Goal: Task Accomplishment & Management: Manage account settings

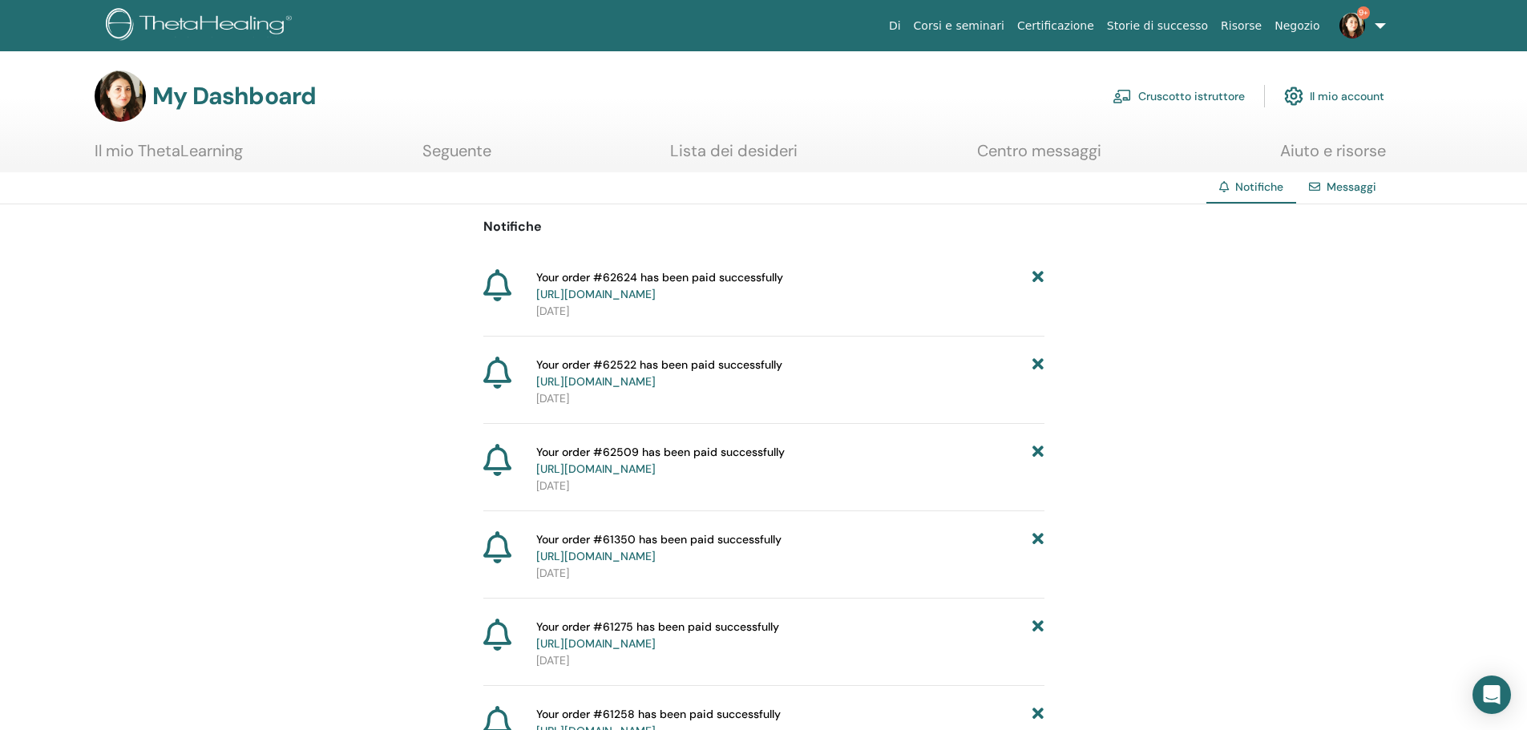
click at [1160, 99] on link "Cruscotto istruttore" at bounding box center [1179, 96] width 132 height 35
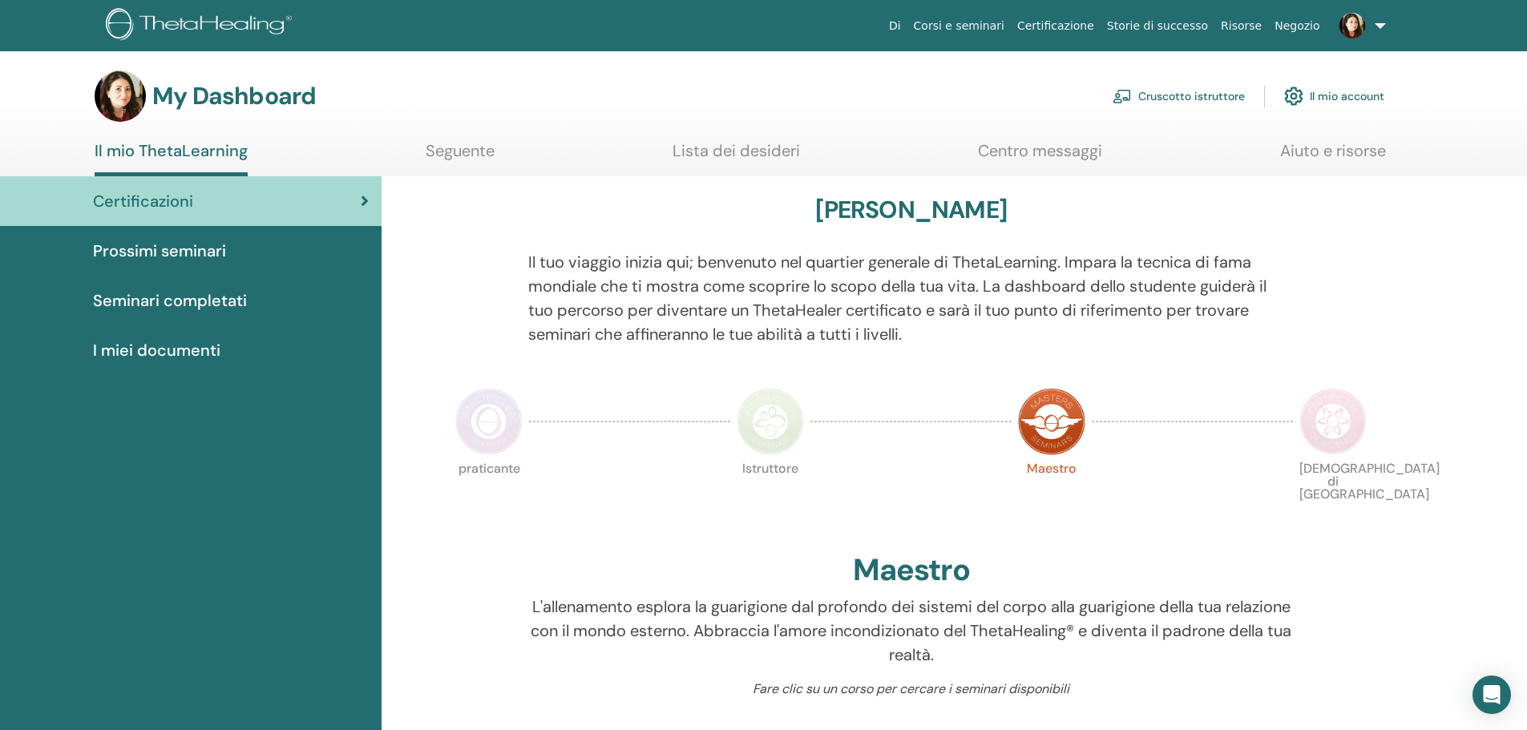
click at [157, 250] on span "Prossimi seminari" at bounding box center [159, 251] width 133 height 24
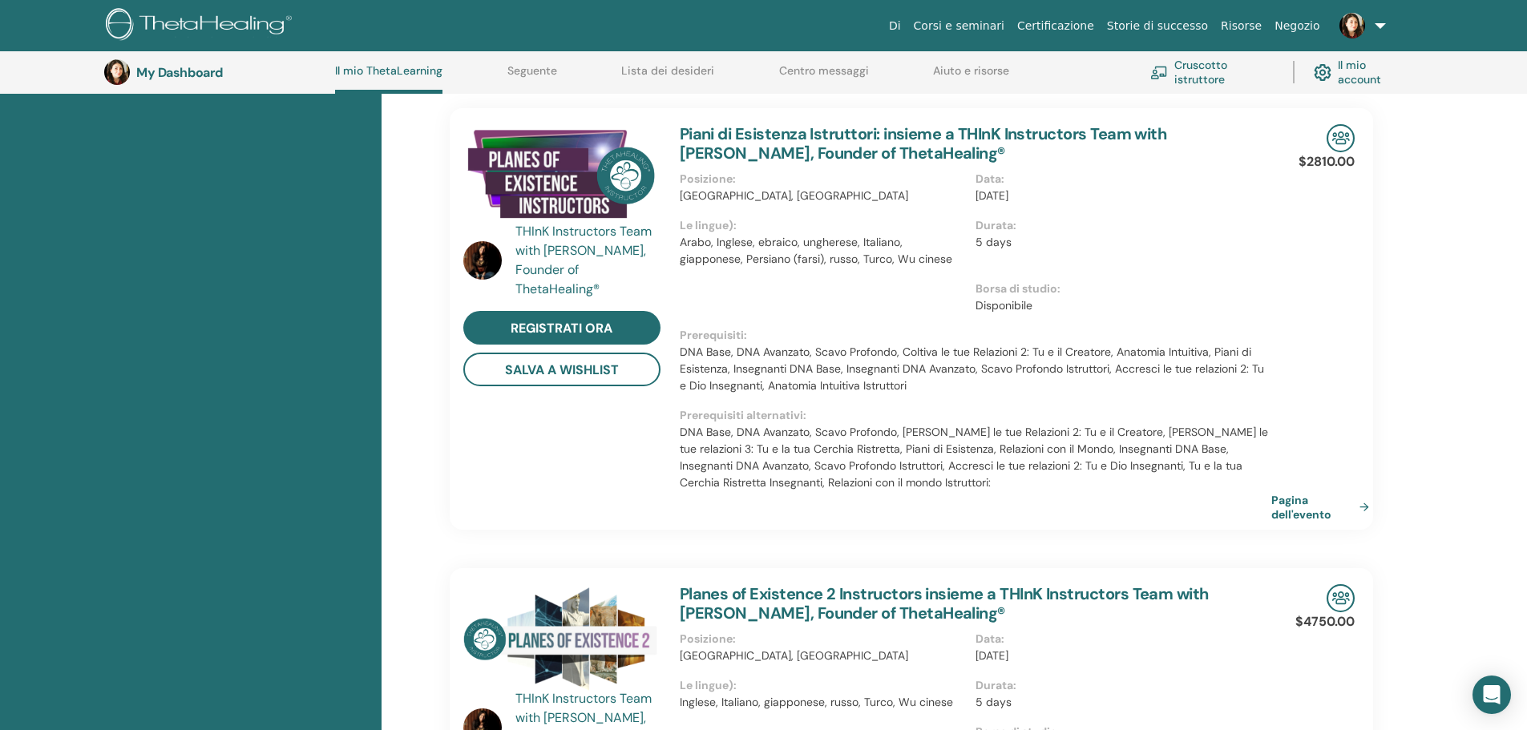
scroll to position [1472, 0]
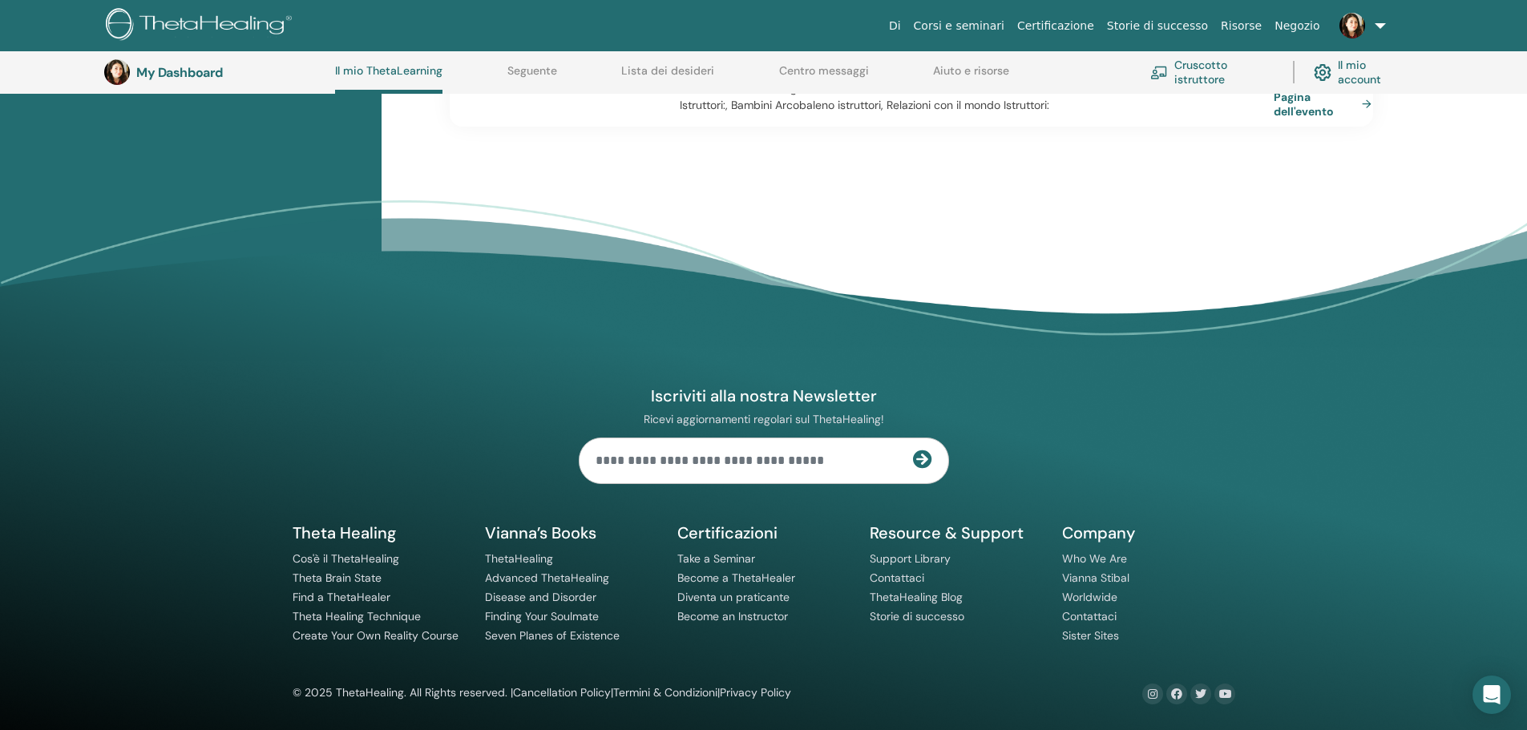
click at [1293, 107] on link "Pagina dell'evento" at bounding box center [1326, 104] width 104 height 29
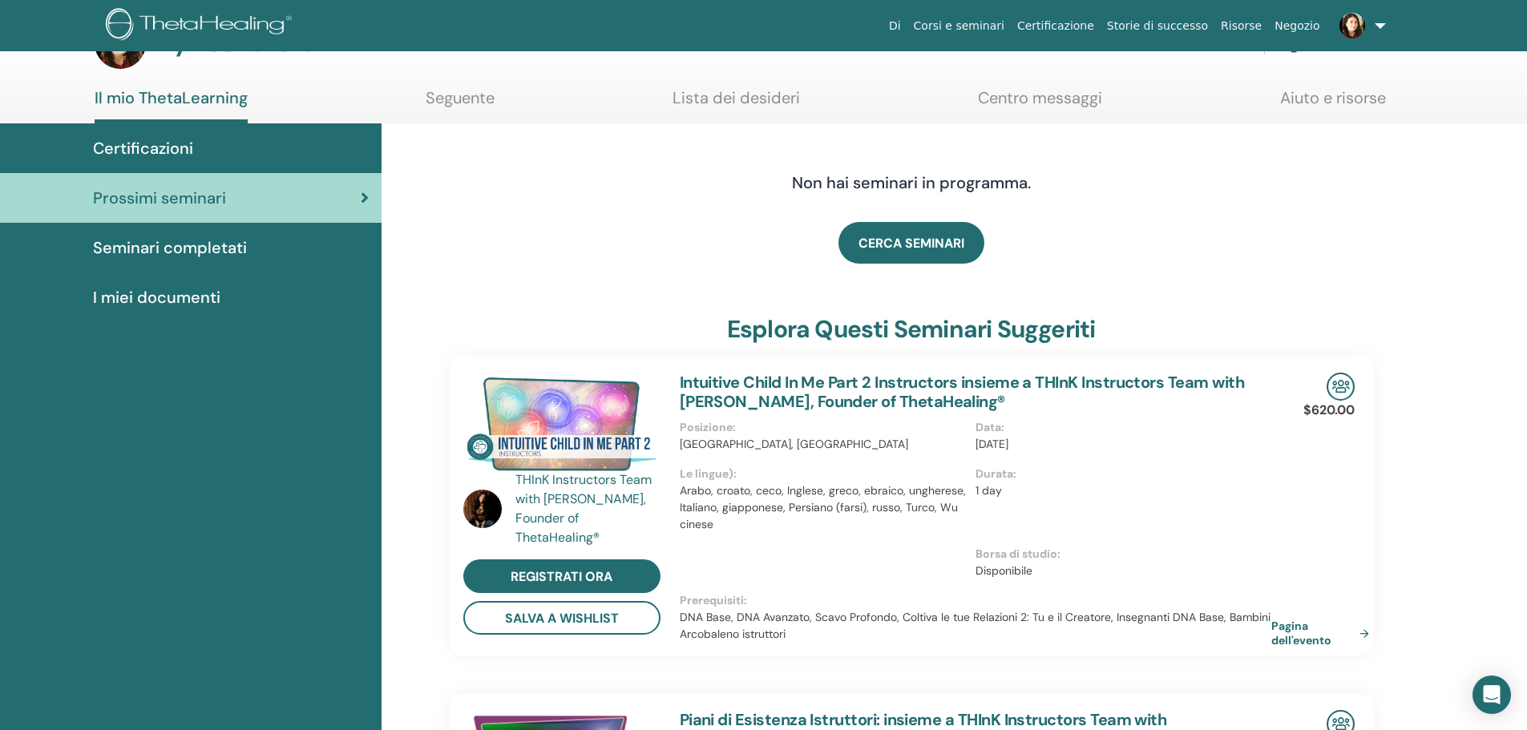
scroll to position [0, 0]
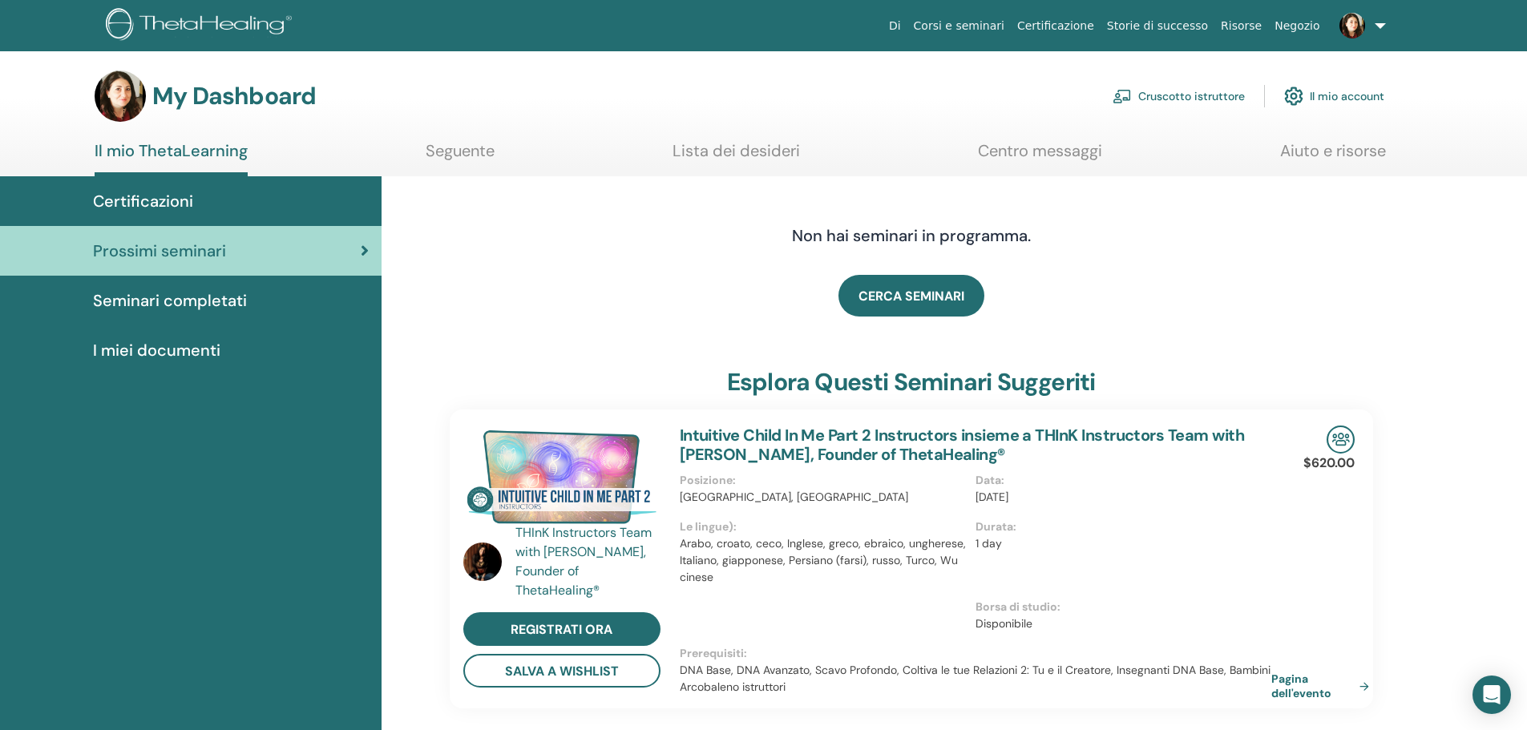
click at [1156, 92] on link "Cruscotto istruttore" at bounding box center [1179, 96] width 132 height 35
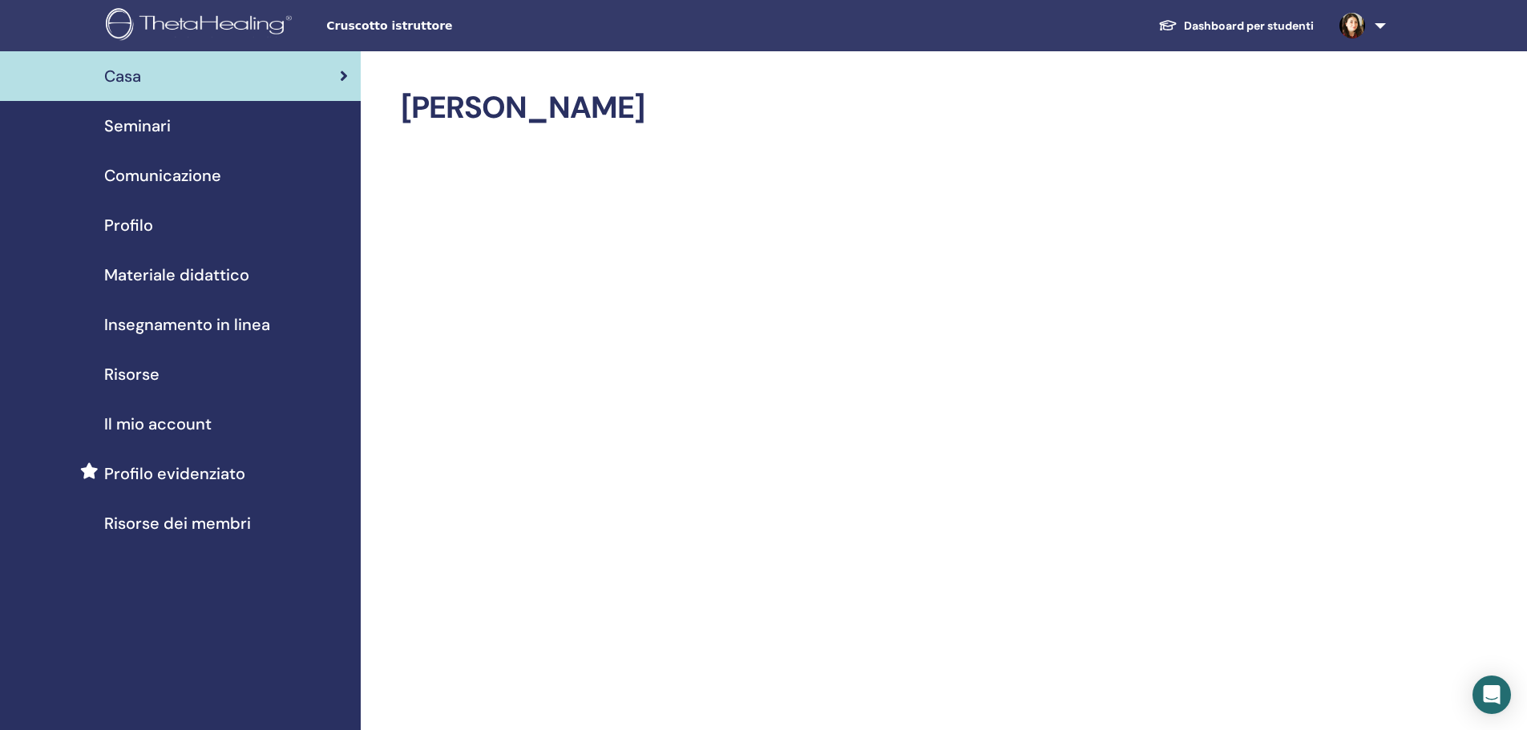
click at [176, 471] on span "Profilo evidenziato" at bounding box center [174, 474] width 141 height 24
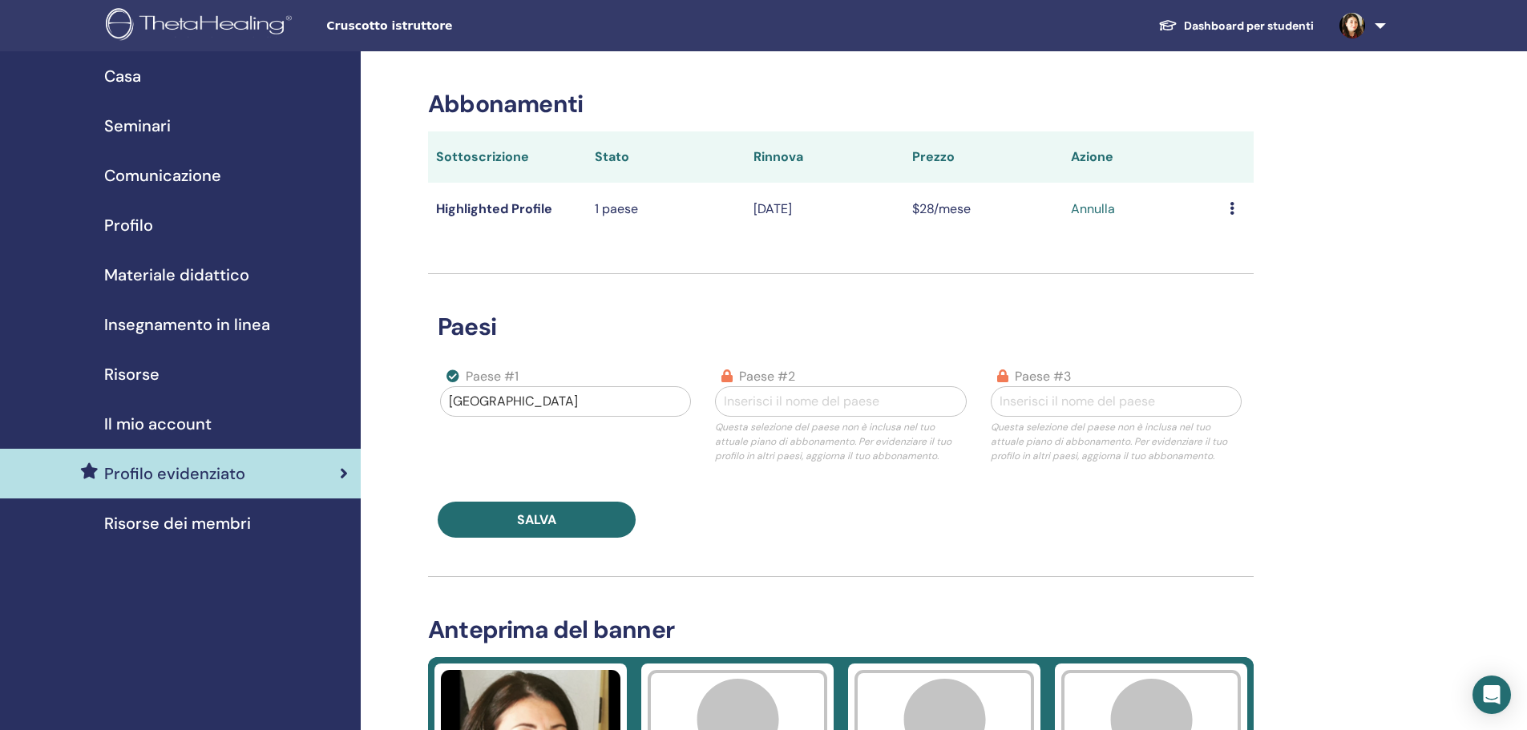
click at [149, 429] on span "Il mio account" at bounding box center [157, 424] width 107 height 24
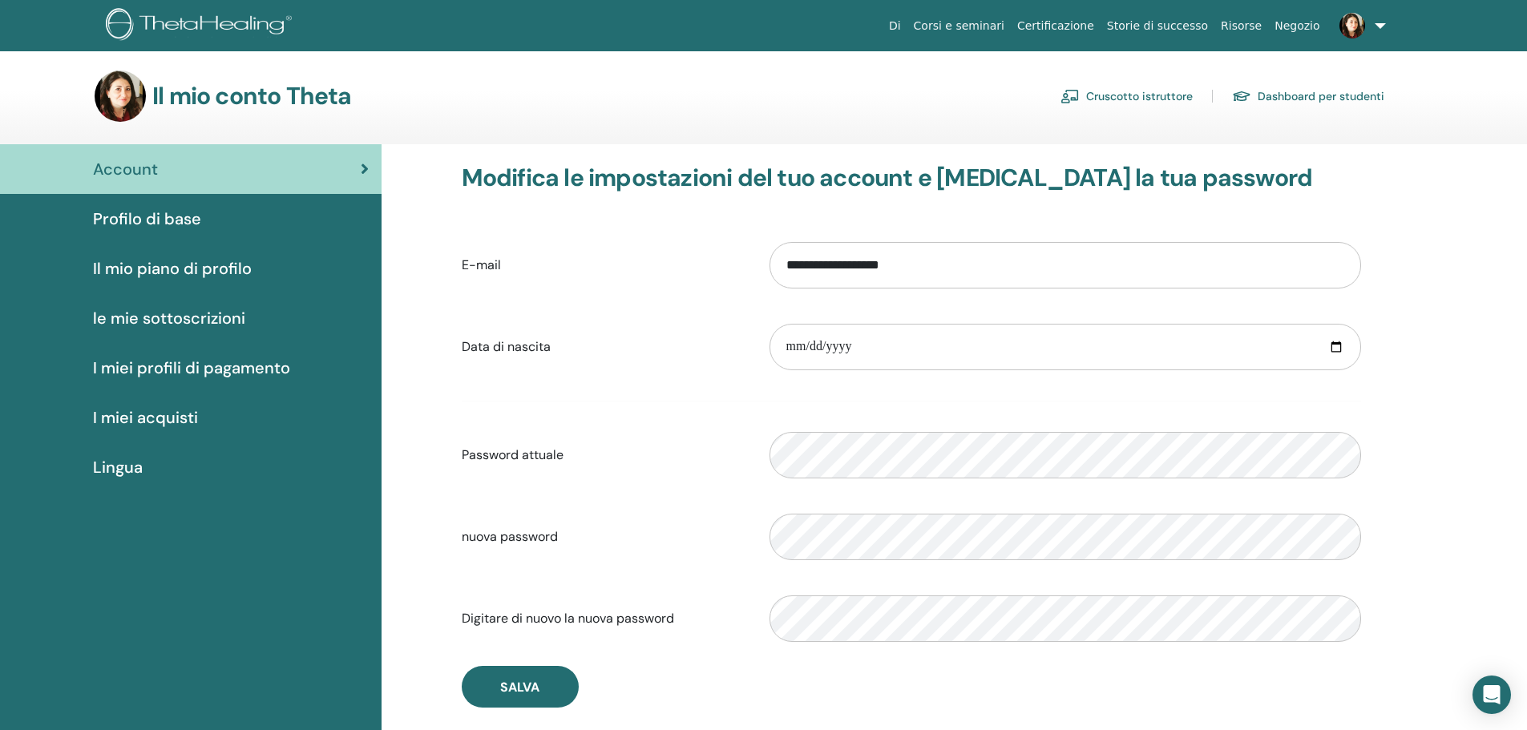
click at [160, 371] on span "I miei profili di pagamento" at bounding box center [191, 368] width 197 height 24
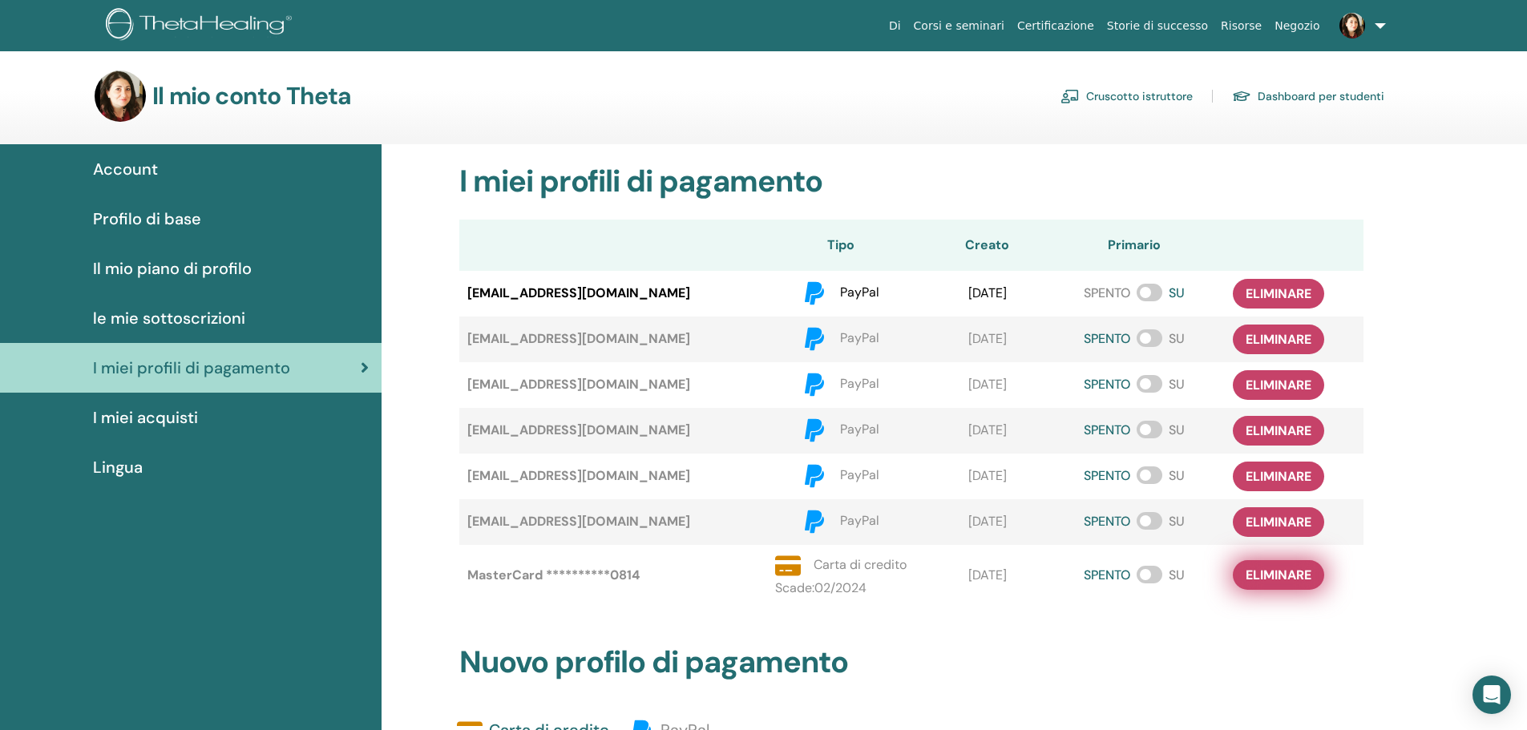
click at [1273, 582] on span "eliminare" at bounding box center [1279, 575] width 66 height 17
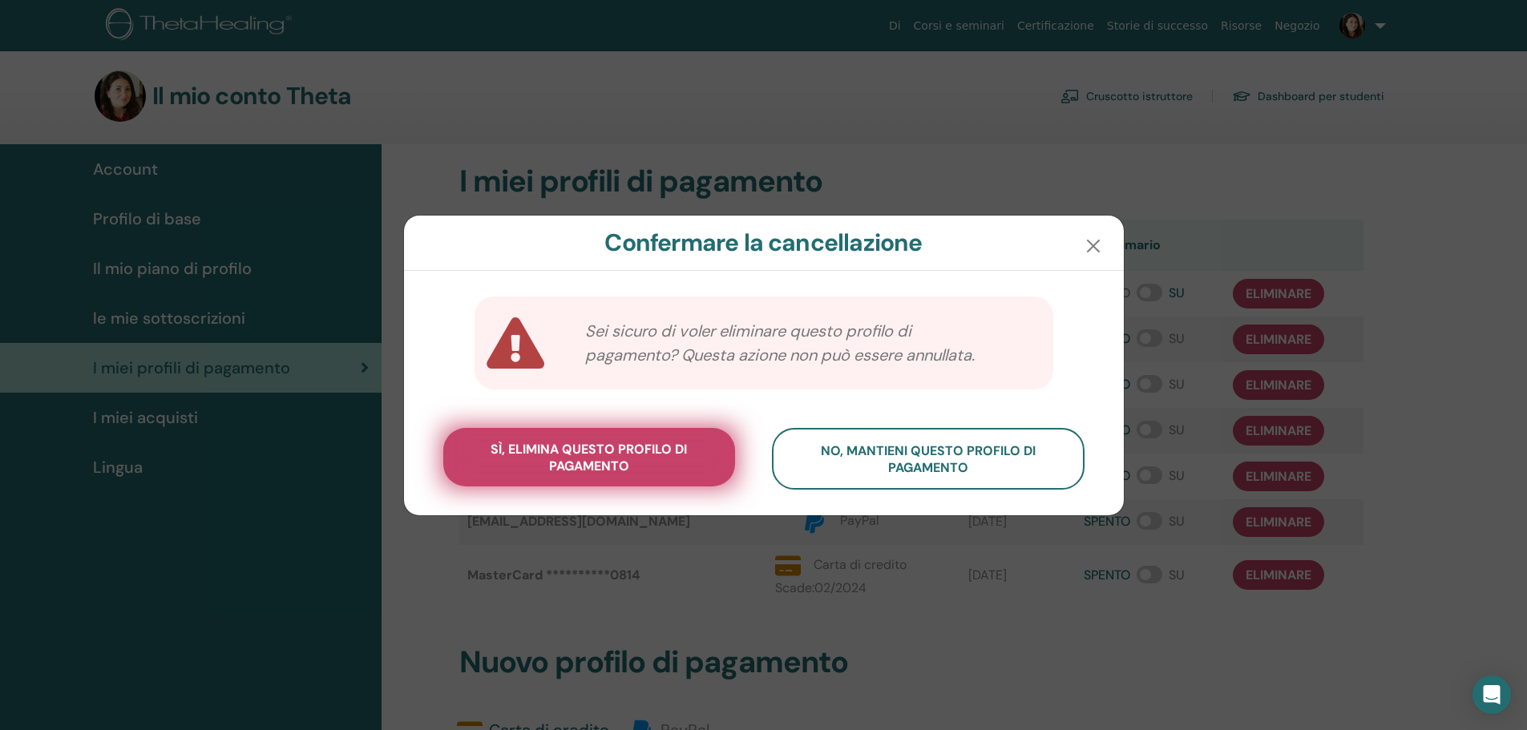
click at [689, 452] on span "sì, elimina questo profilo di pagamento" at bounding box center [589, 458] width 252 height 34
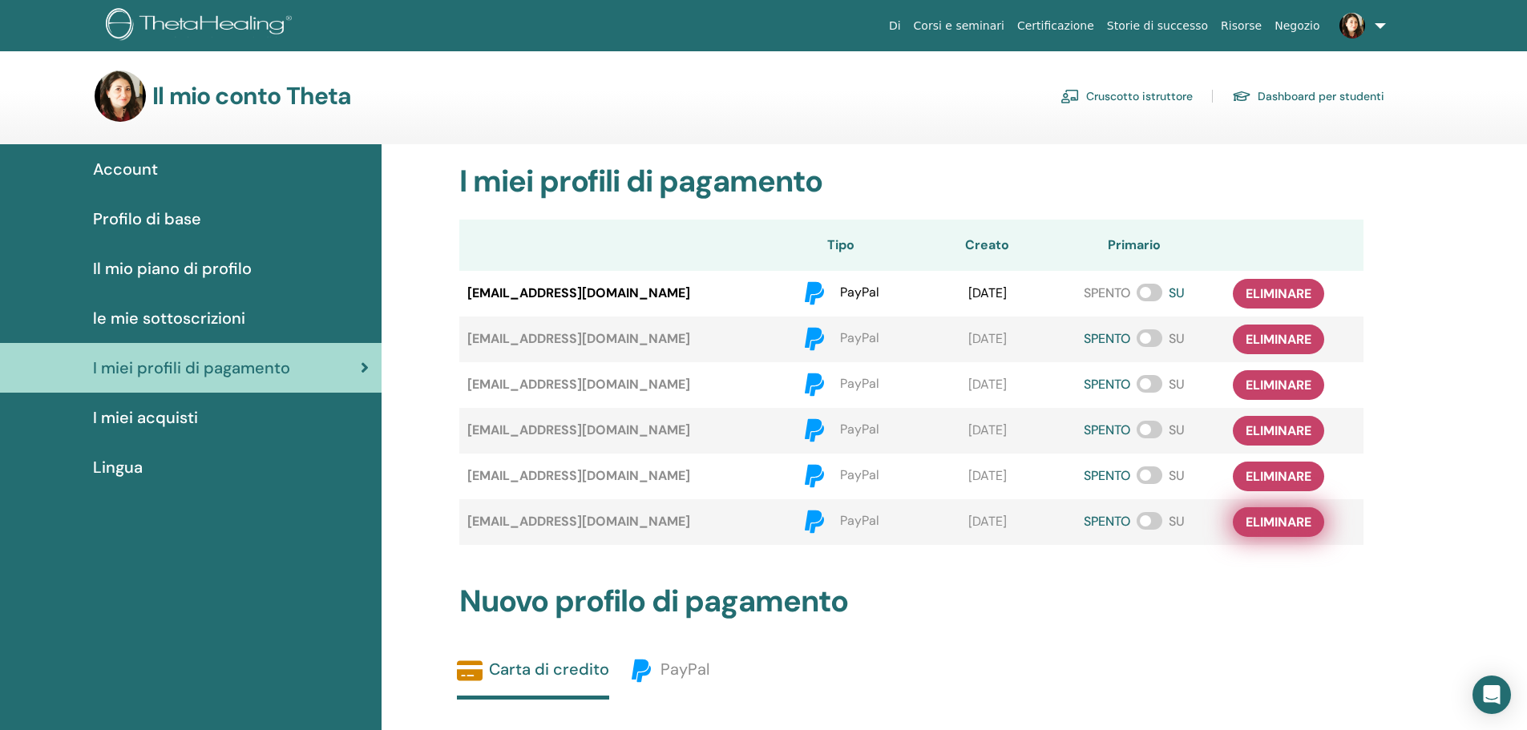
click at [1256, 514] on span "eliminare" at bounding box center [1279, 522] width 66 height 17
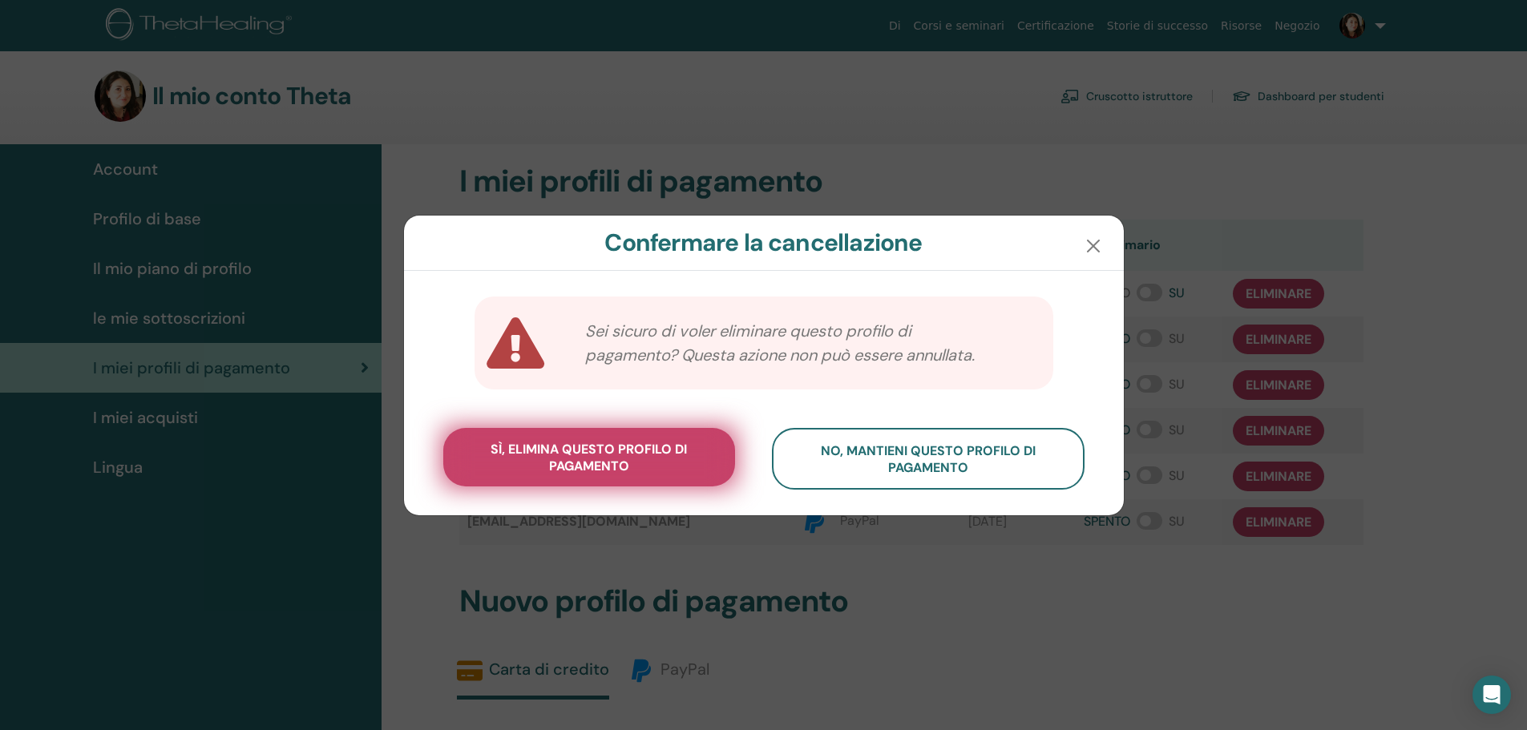
click at [684, 463] on span "sì, elimina questo profilo di pagamento" at bounding box center [589, 458] width 252 height 34
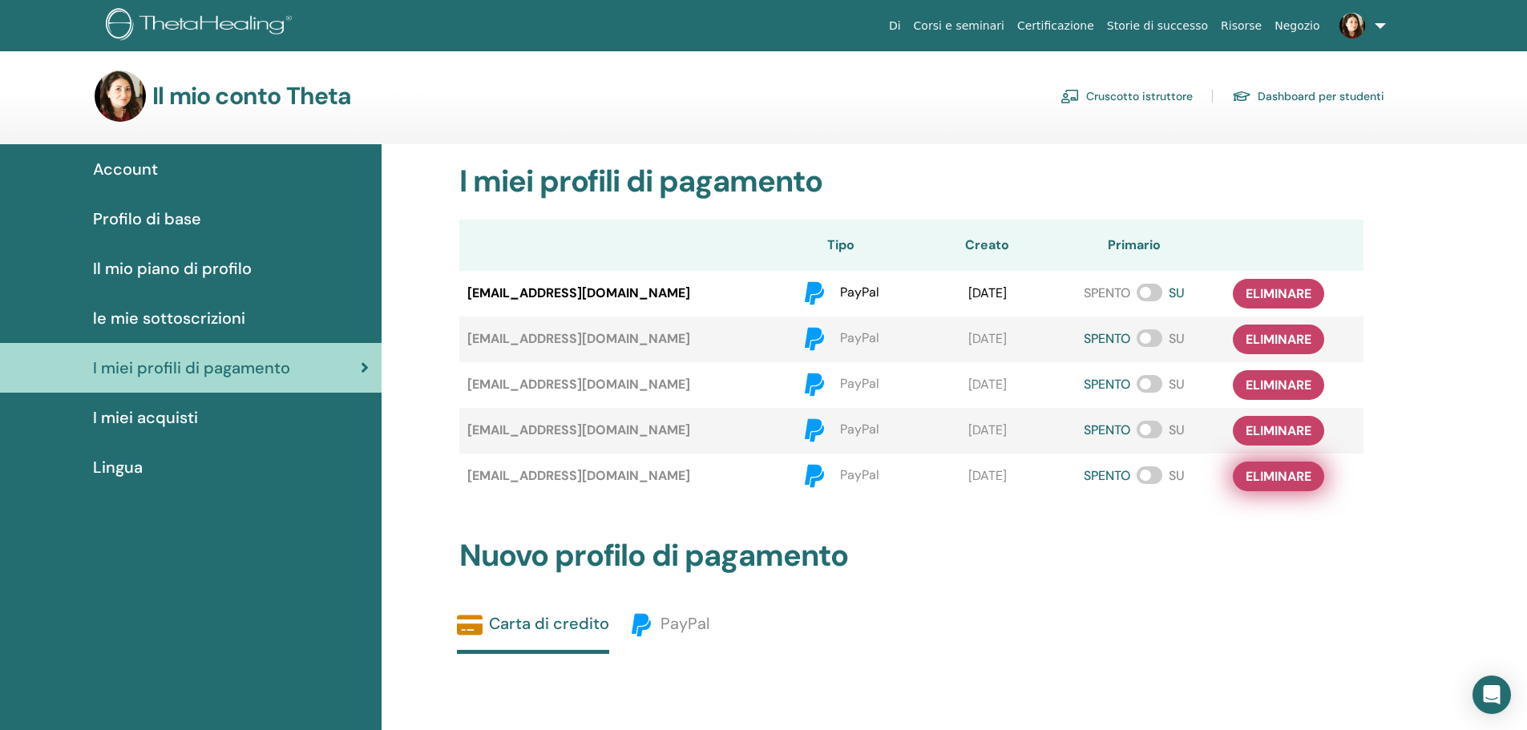
click at [1242, 471] on button "eliminare" at bounding box center [1278, 477] width 91 height 30
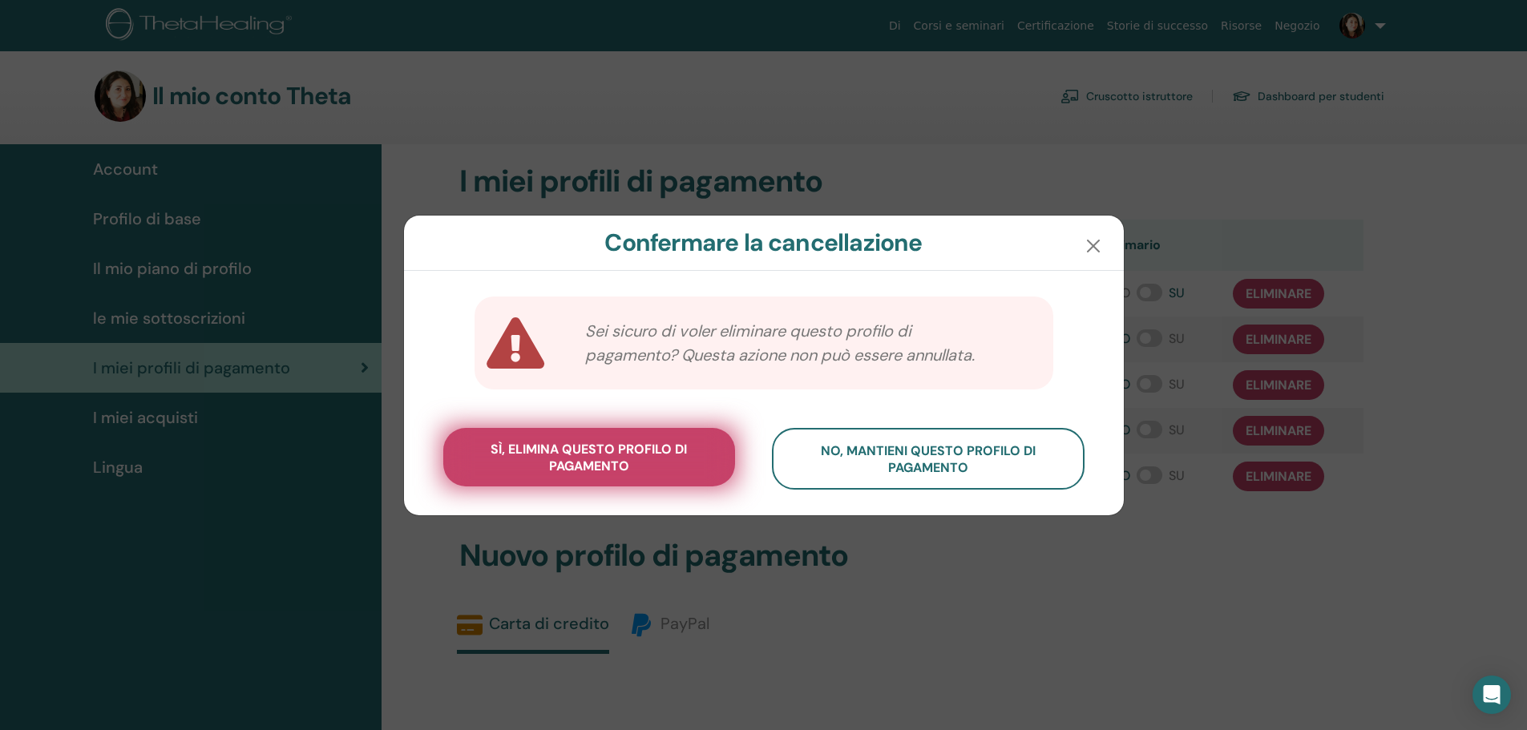
click at [707, 451] on span "sì, elimina questo profilo di pagamento" at bounding box center [589, 458] width 252 height 34
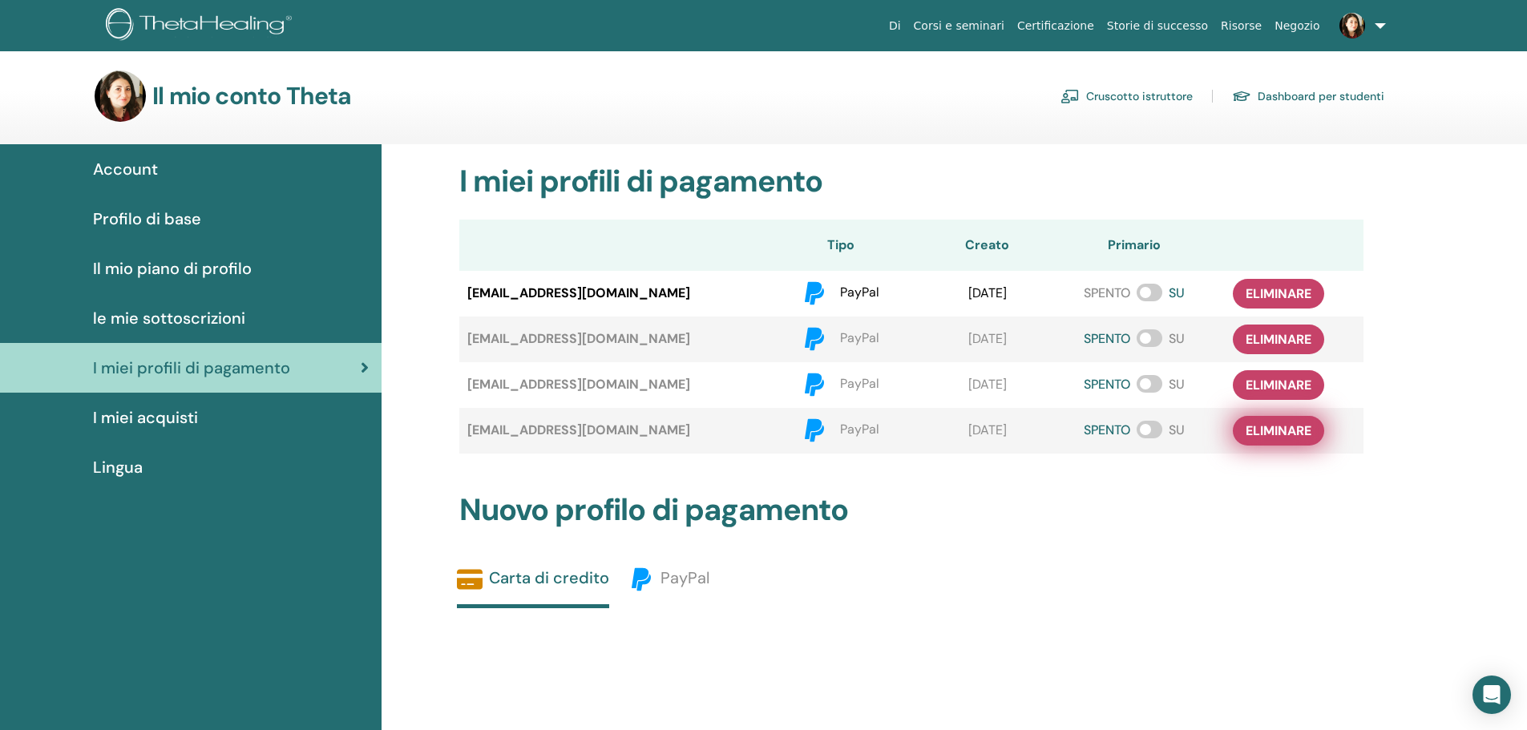
click at [1281, 426] on span "eliminare" at bounding box center [1279, 430] width 66 height 17
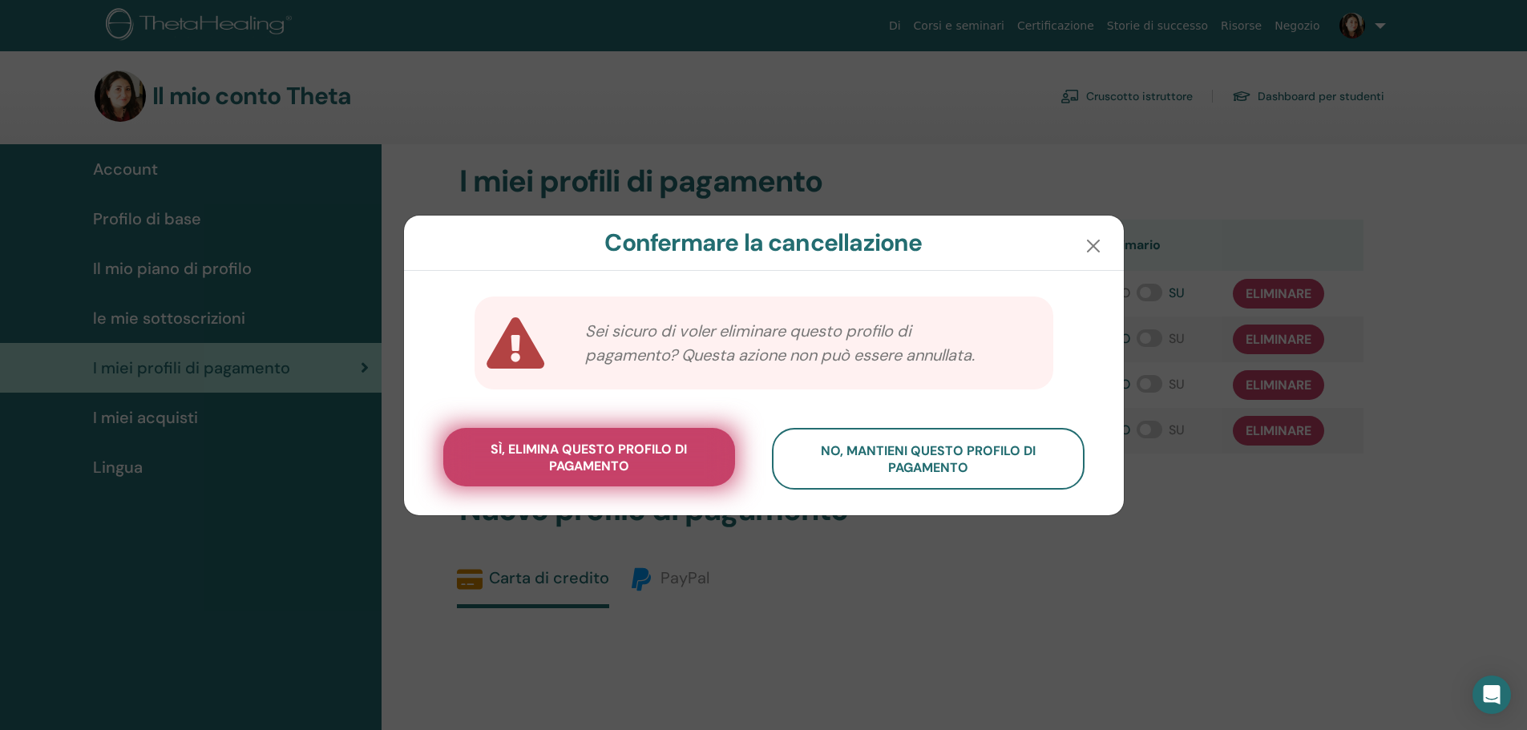
click at [682, 465] on span "sì, elimina questo profilo di pagamento" at bounding box center [589, 458] width 252 height 34
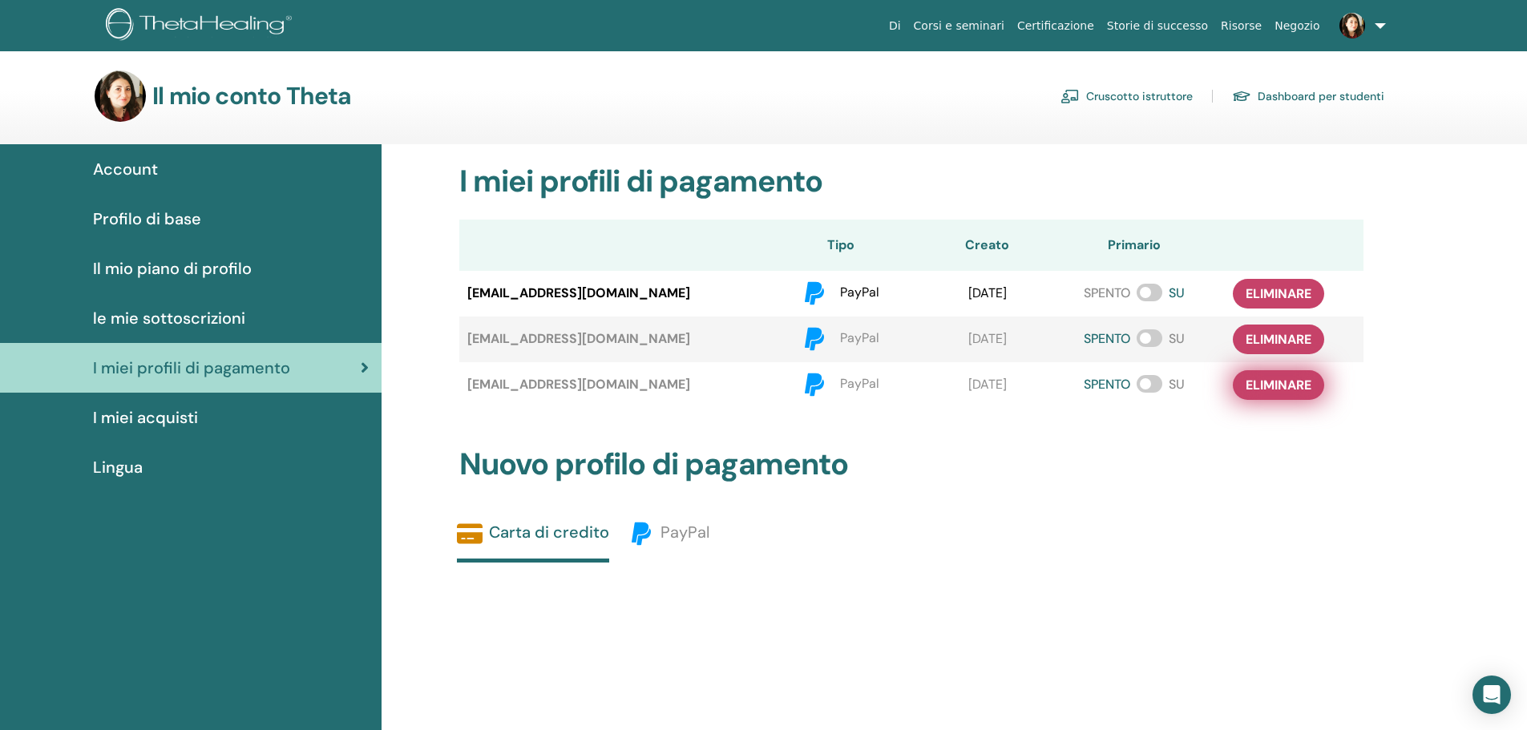
click at [1256, 384] on span "eliminare" at bounding box center [1279, 385] width 66 height 17
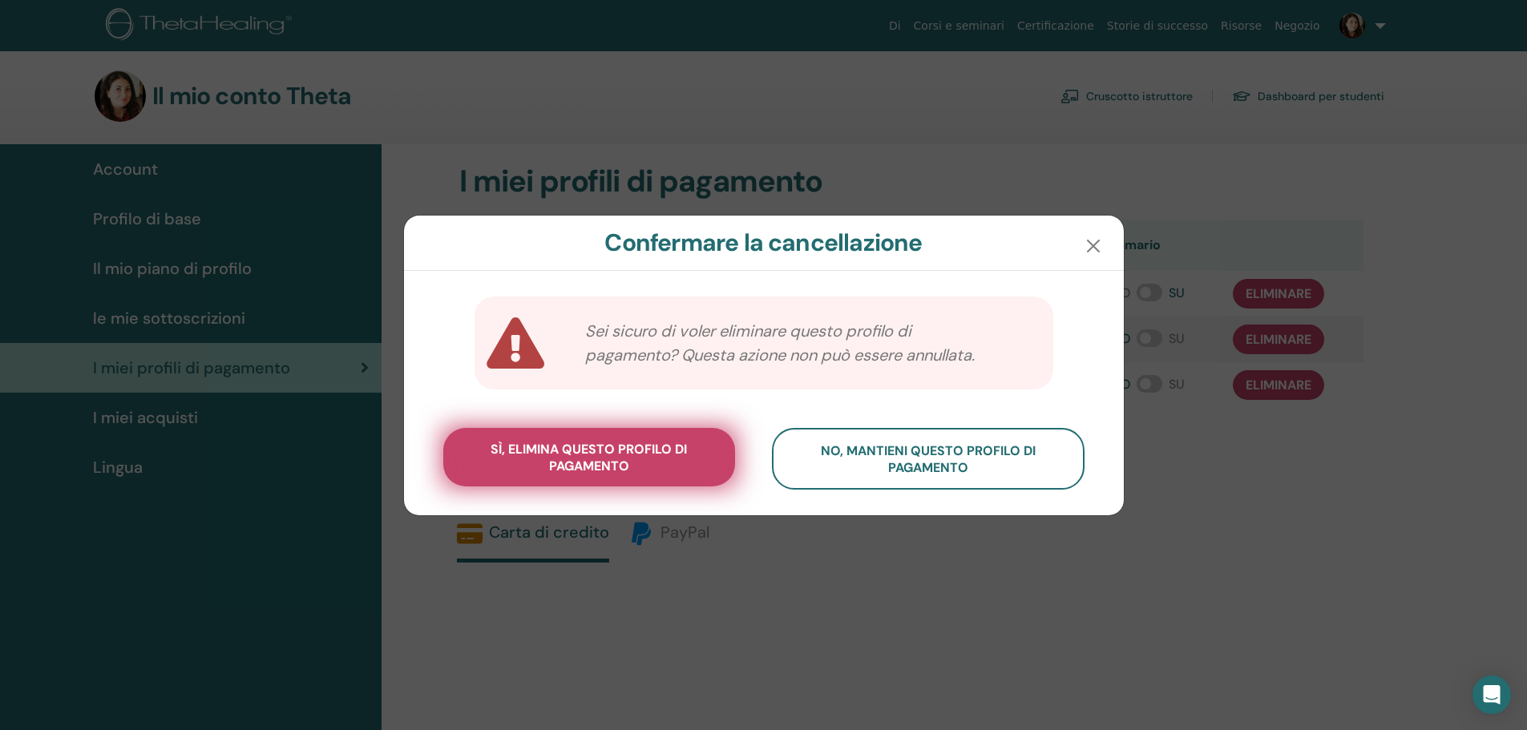
click at [710, 463] on span "sì, elimina questo profilo di pagamento" at bounding box center [589, 458] width 252 height 34
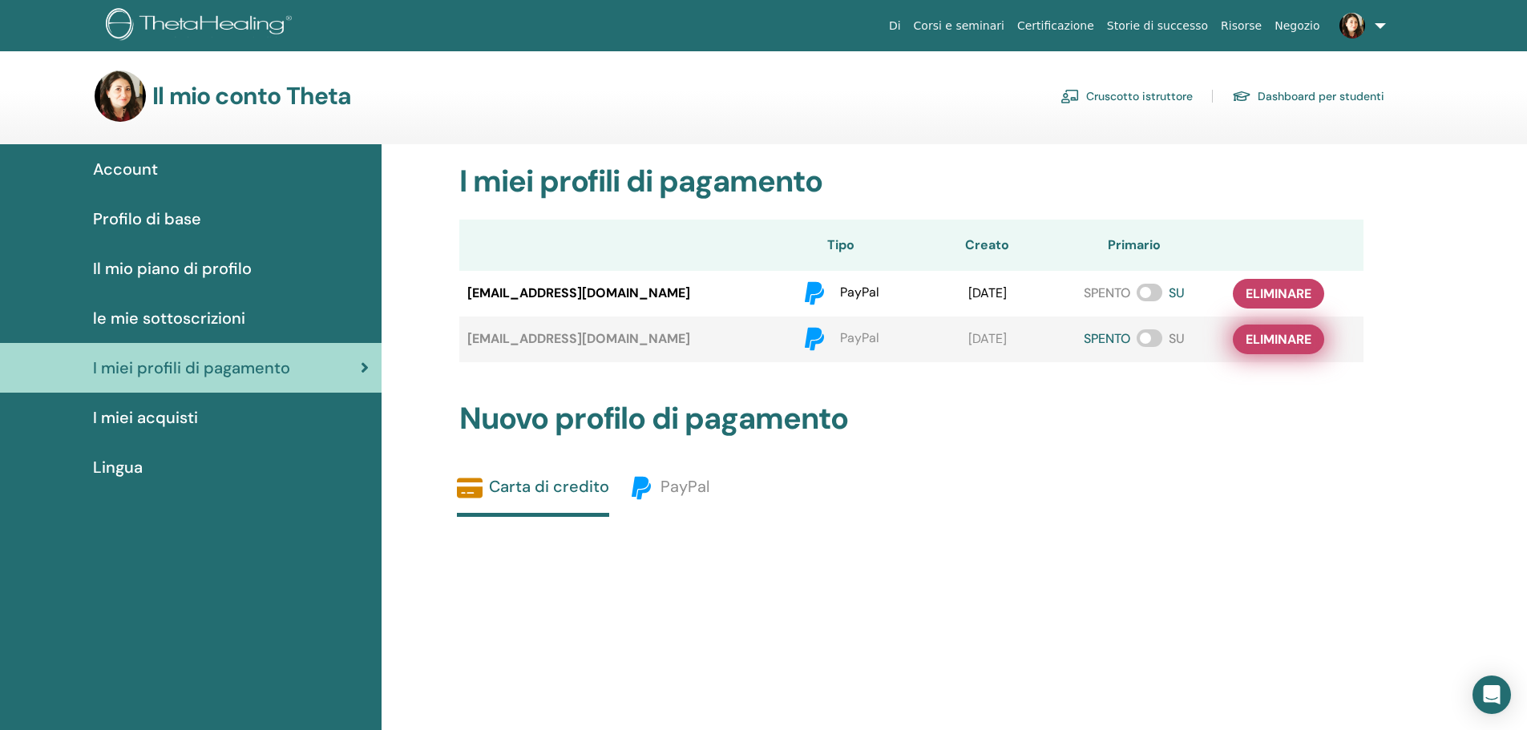
click at [1258, 341] on span "eliminare" at bounding box center [1279, 339] width 66 height 17
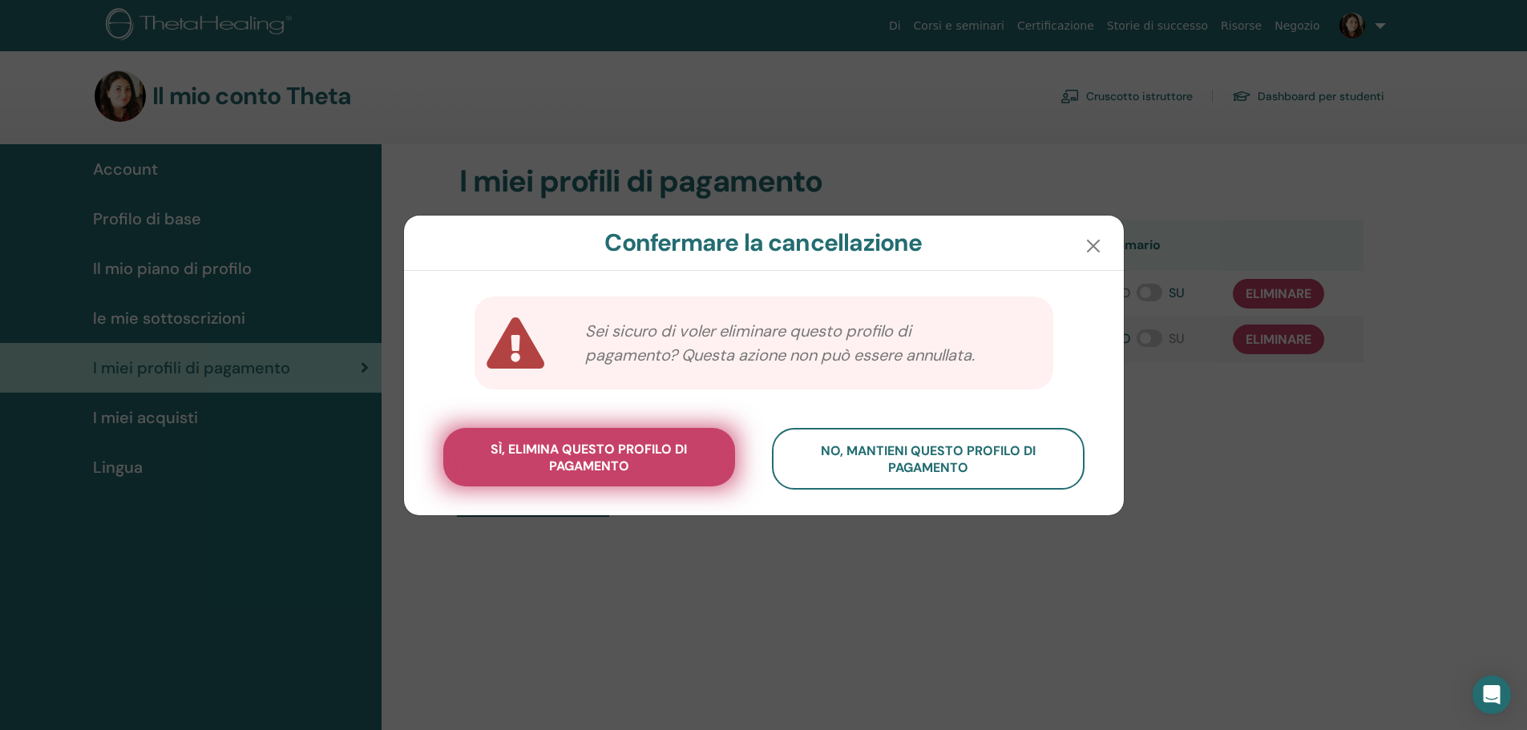
click at [666, 467] on span "sì, elimina questo profilo di pagamento" at bounding box center [589, 458] width 252 height 34
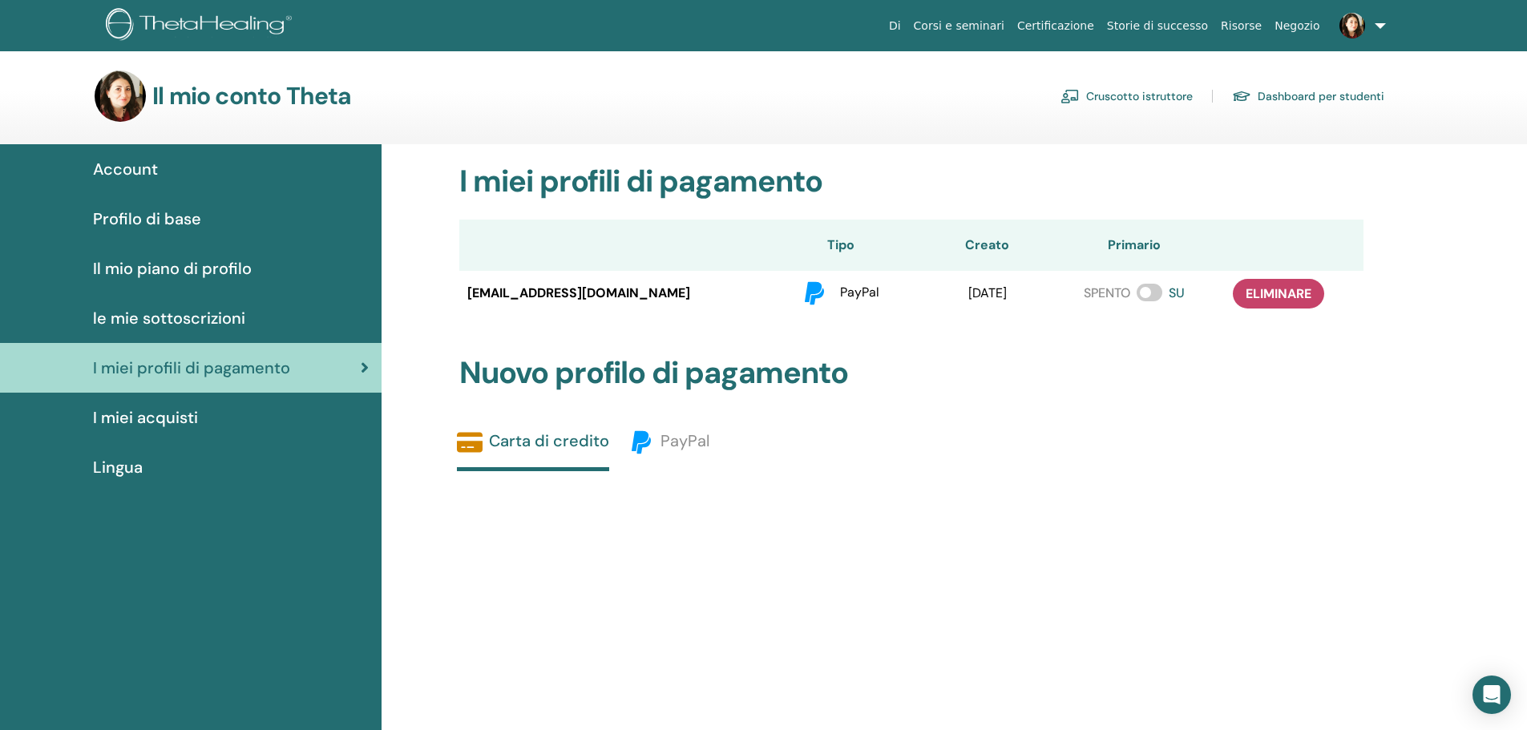
click at [223, 318] on span "le mie sottoscrizioni" at bounding box center [169, 318] width 152 height 24
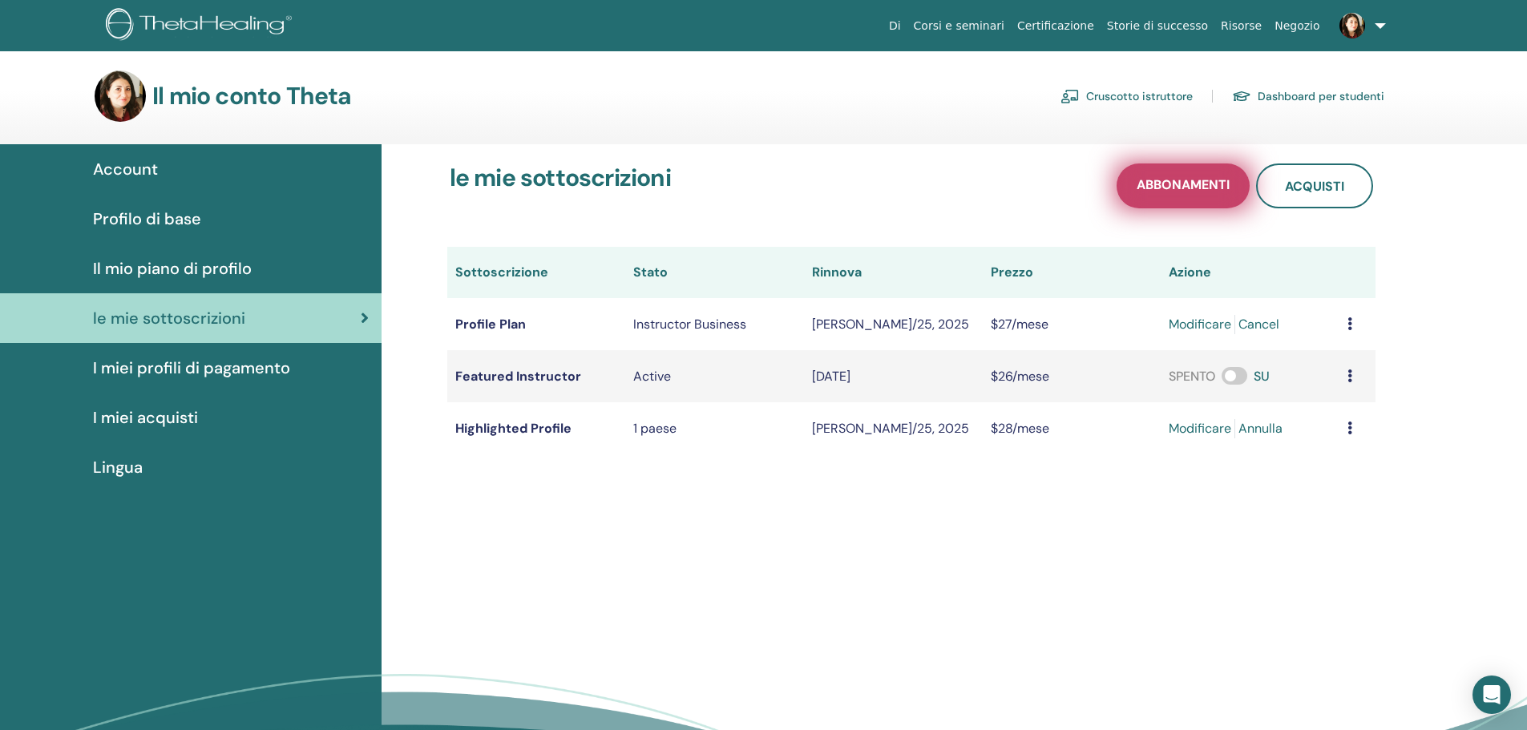
click at [1209, 196] on link "Abbonamenti" at bounding box center [1183, 186] width 133 height 45
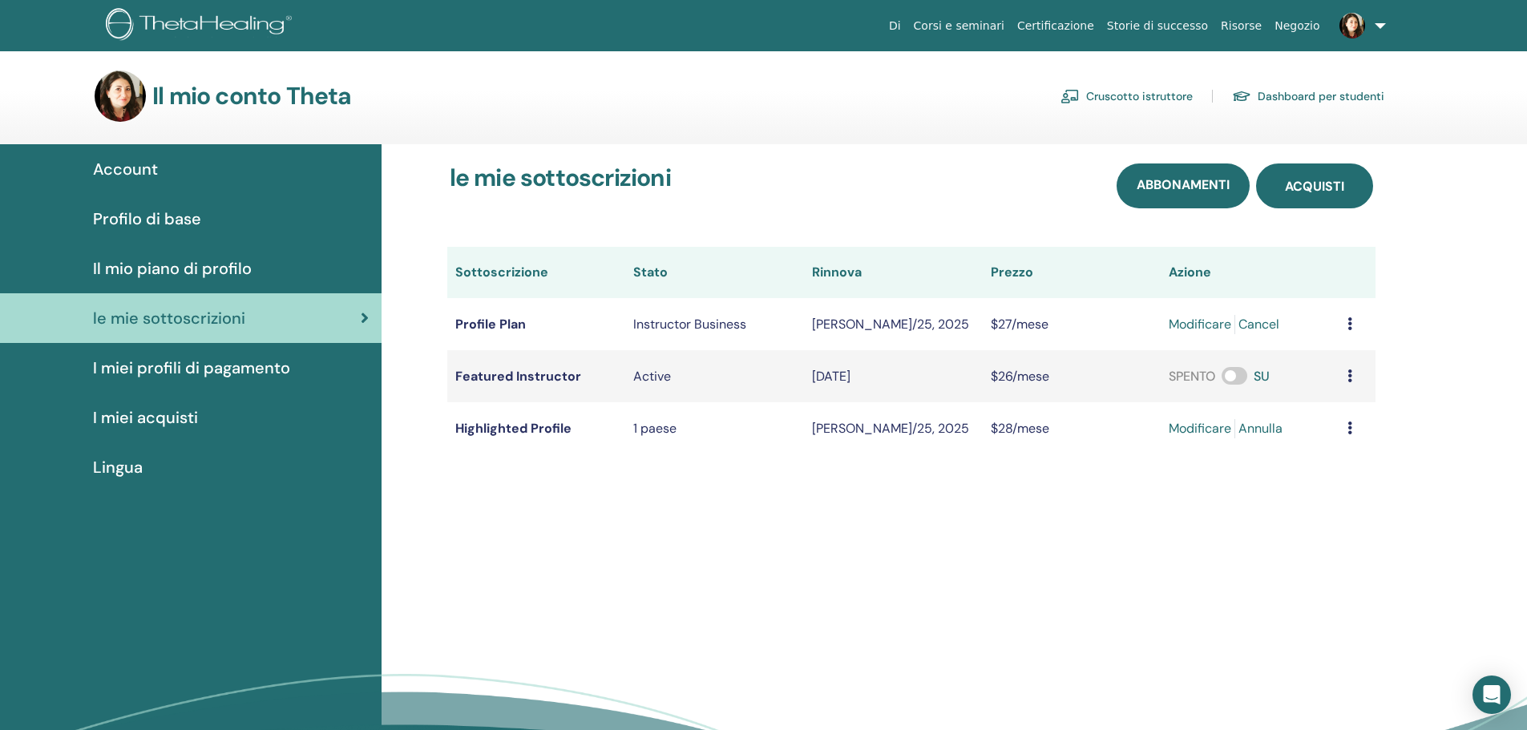
click at [1323, 187] on span "Acquisti" at bounding box center [1314, 186] width 59 height 17
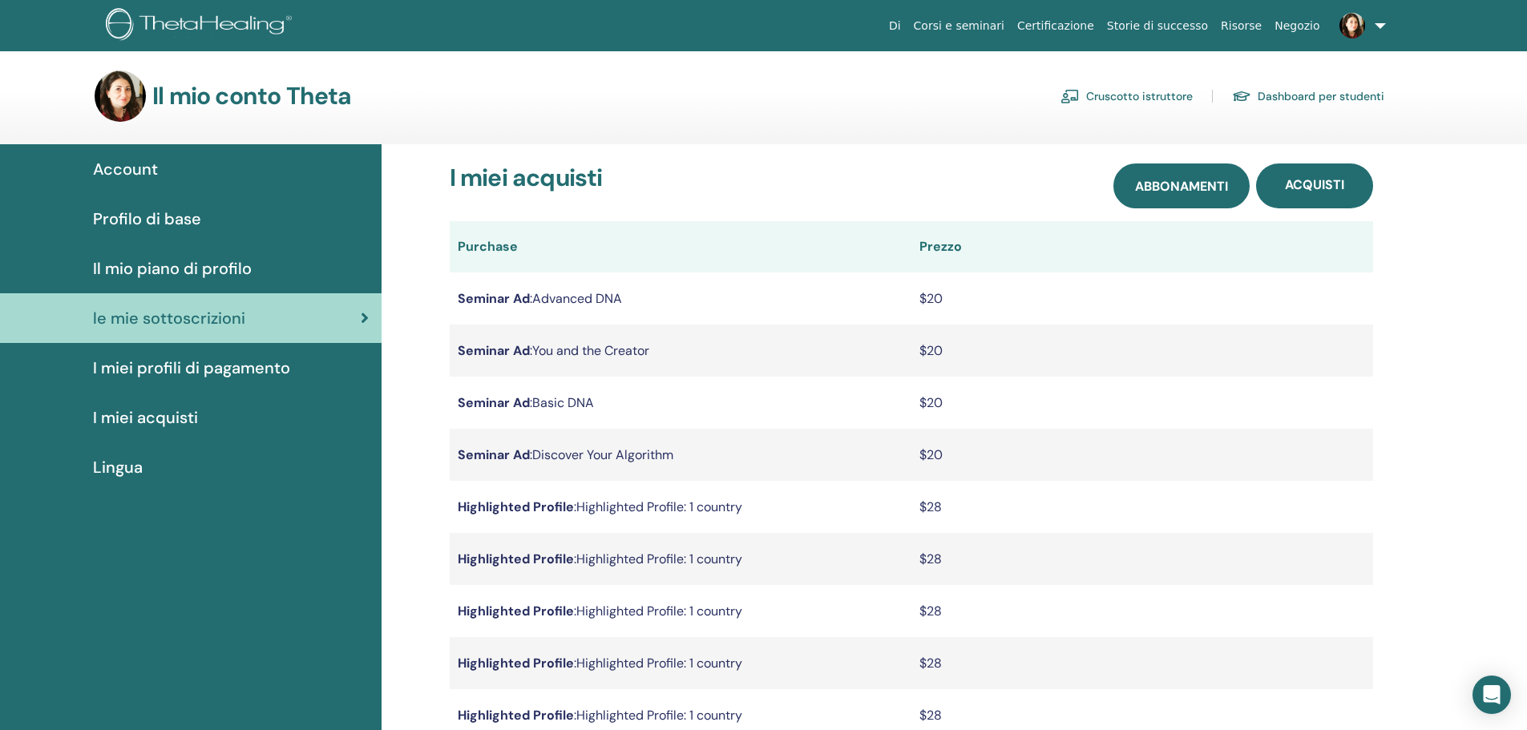
click at [1211, 196] on link "Abbonamenti" at bounding box center [1181, 186] width 136 height 45
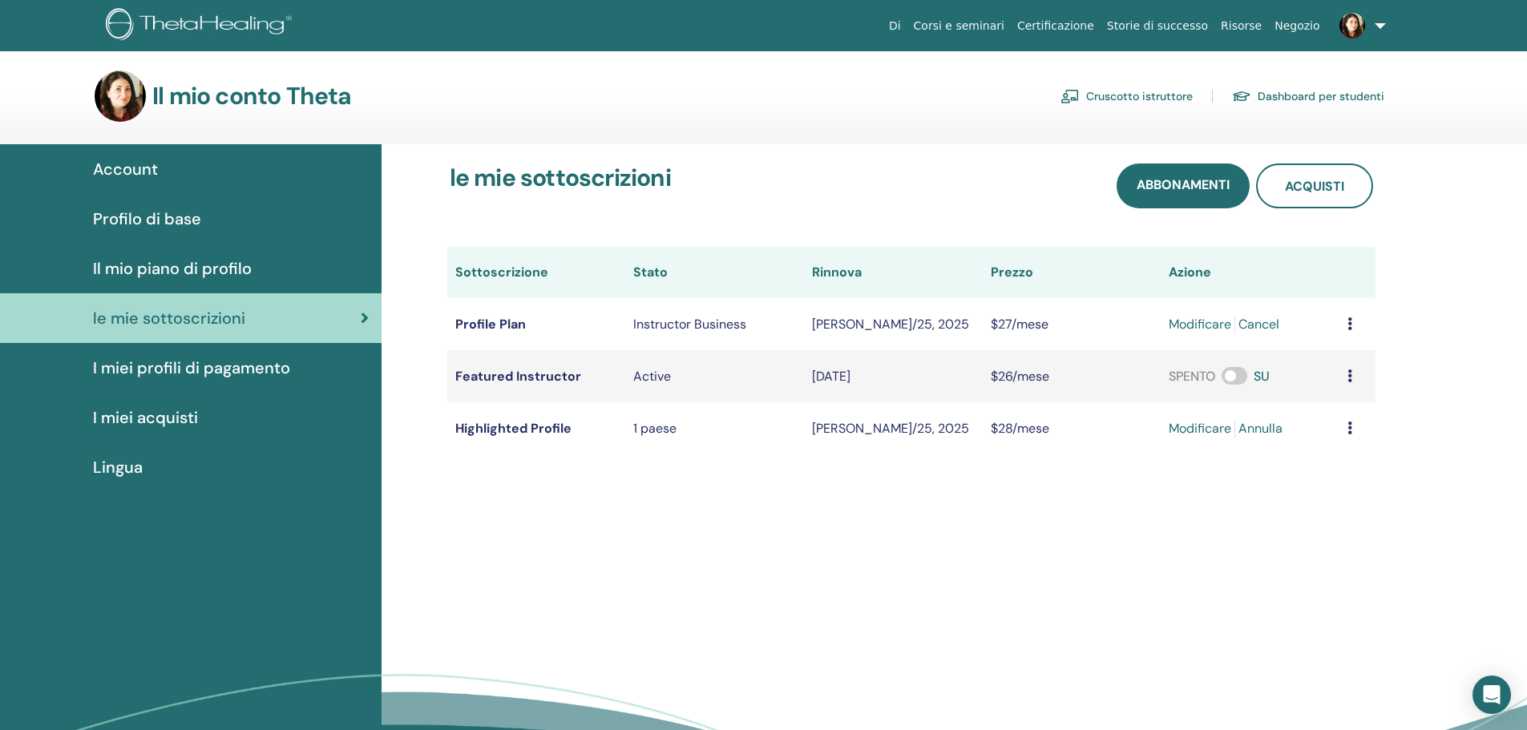
click at [1349, 327] on icon at bounding box center [1349, 323] width 5 height 13
click at [1144, 175] on link "Abbonamenti" at bounding box center [1183, 186] width 133 height 45
click at [1144, 188] on span "Abbonamenti" at bounding box center [1183, 186] width 93 height 20
click at [362, 320] on icon at bounding box center [365, 318] width 8 height 16
click at [133, 265] on span "Il mio piano di profilo" at bounding box center [172, 269] width 159 height 24
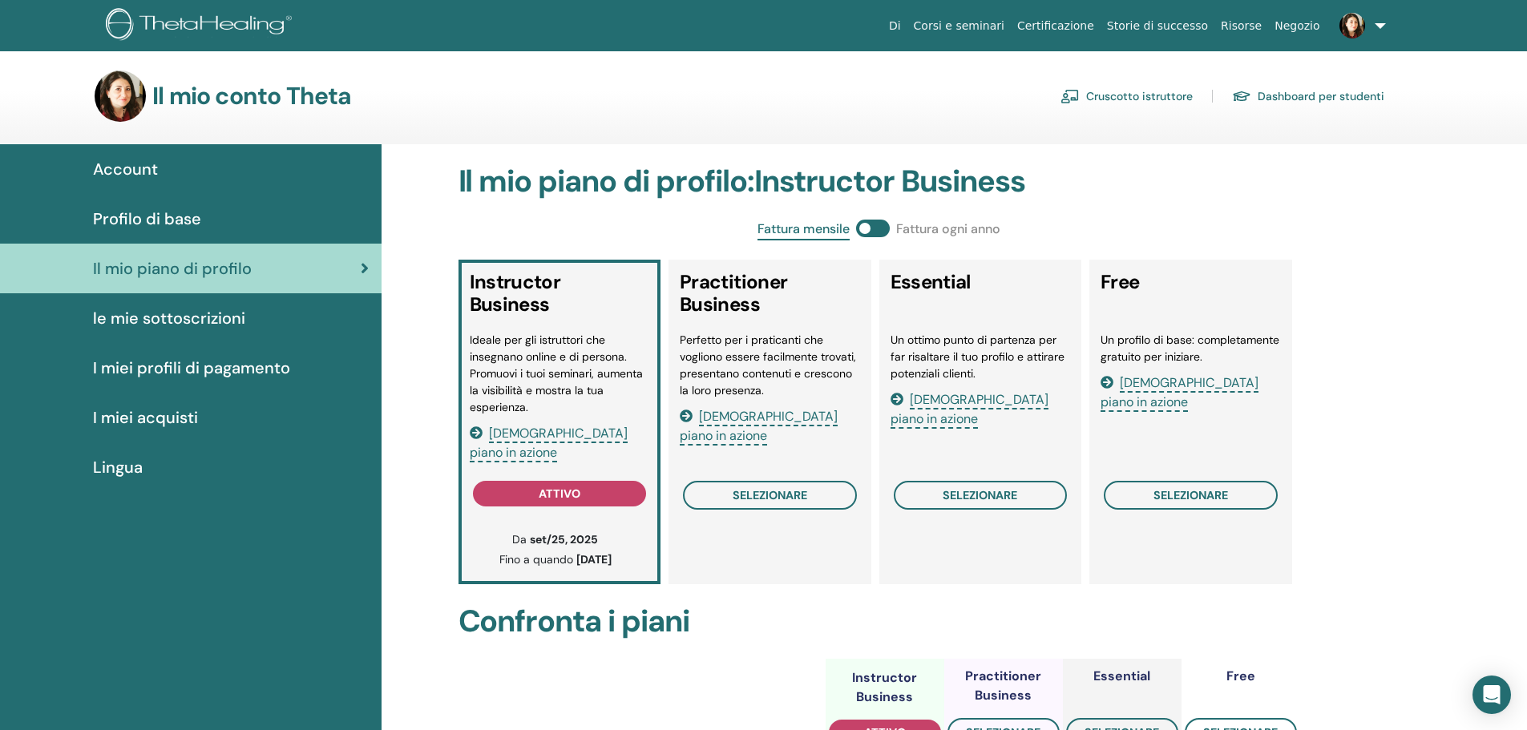
click at [577, 439] on span "Vedi piano in azione" at bounding box center [549, 444] width 158 height 38
click at [217, 315] on span "le mie sottoscrizioni" at bounding box center [169, 318] width 152 height 24
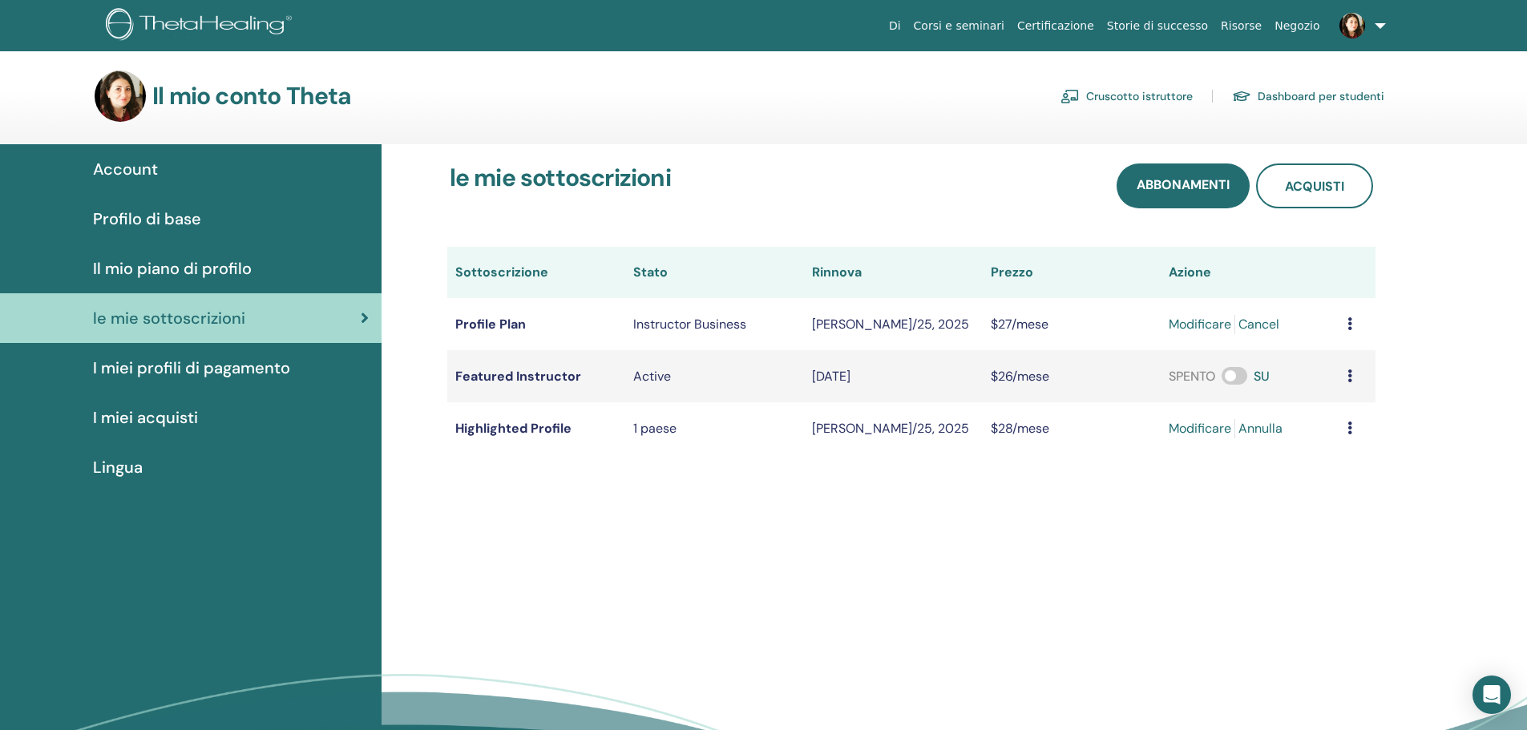
click at [1234, 377] on span at bounding box center [1235, 376] width 26 height 18
click at [1201, 323] on link "modificare" at bounding box center [1200, 324] width 63 height 19
click at [1242, 375] on span at bounding box center [1235, 376] width 26 height 18
click at [1347, 374] on icon at bounding box center [1349, 376] width 5 height 13
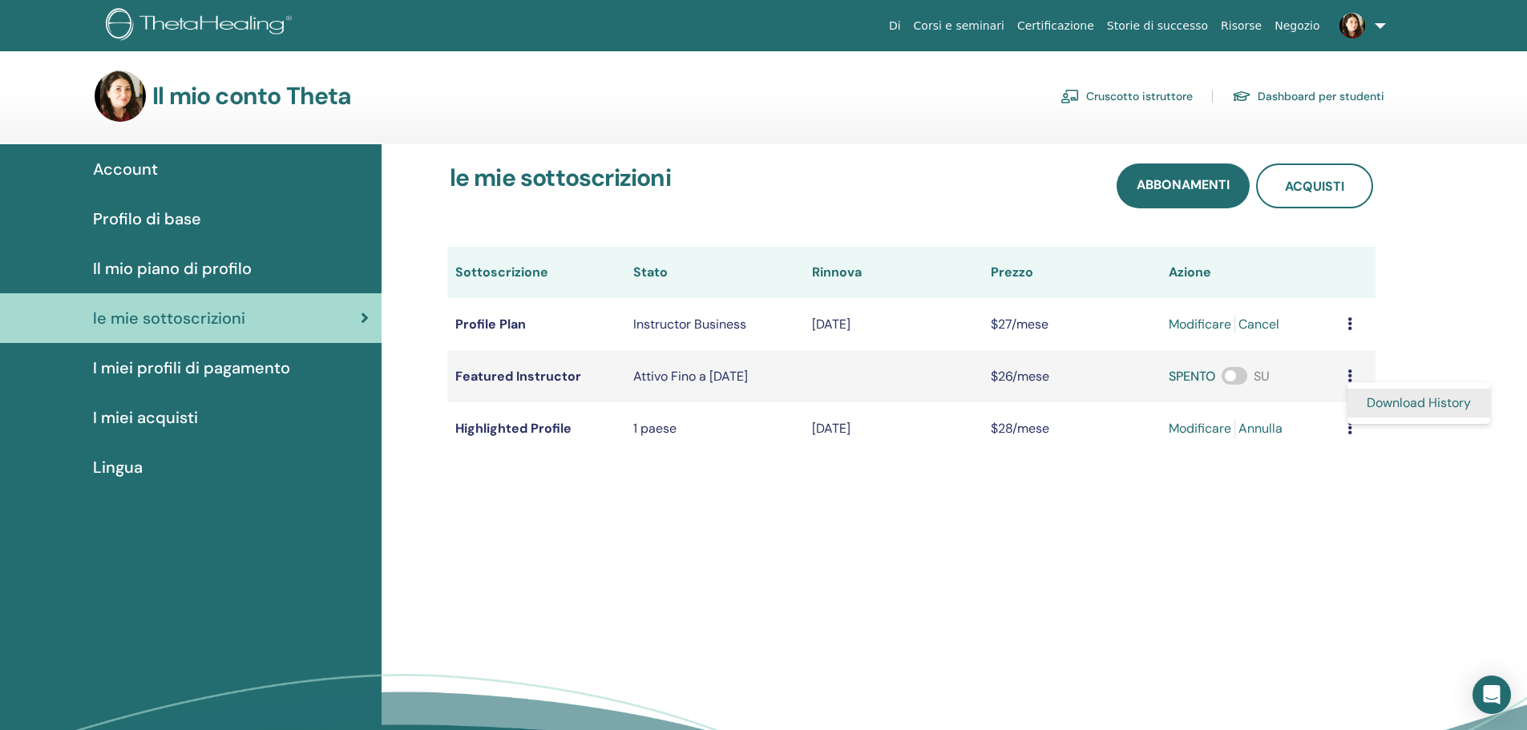
click at [1375, 401] on link "Download History" at bounding box center [1418, 403] width 143 height 29
click at [1234, 374] on span at bounding box center [1235, 376] width 26 height 18
click at [1195, 424] on link "modificare" at bounding box center [1200, 428] width 63 height 19
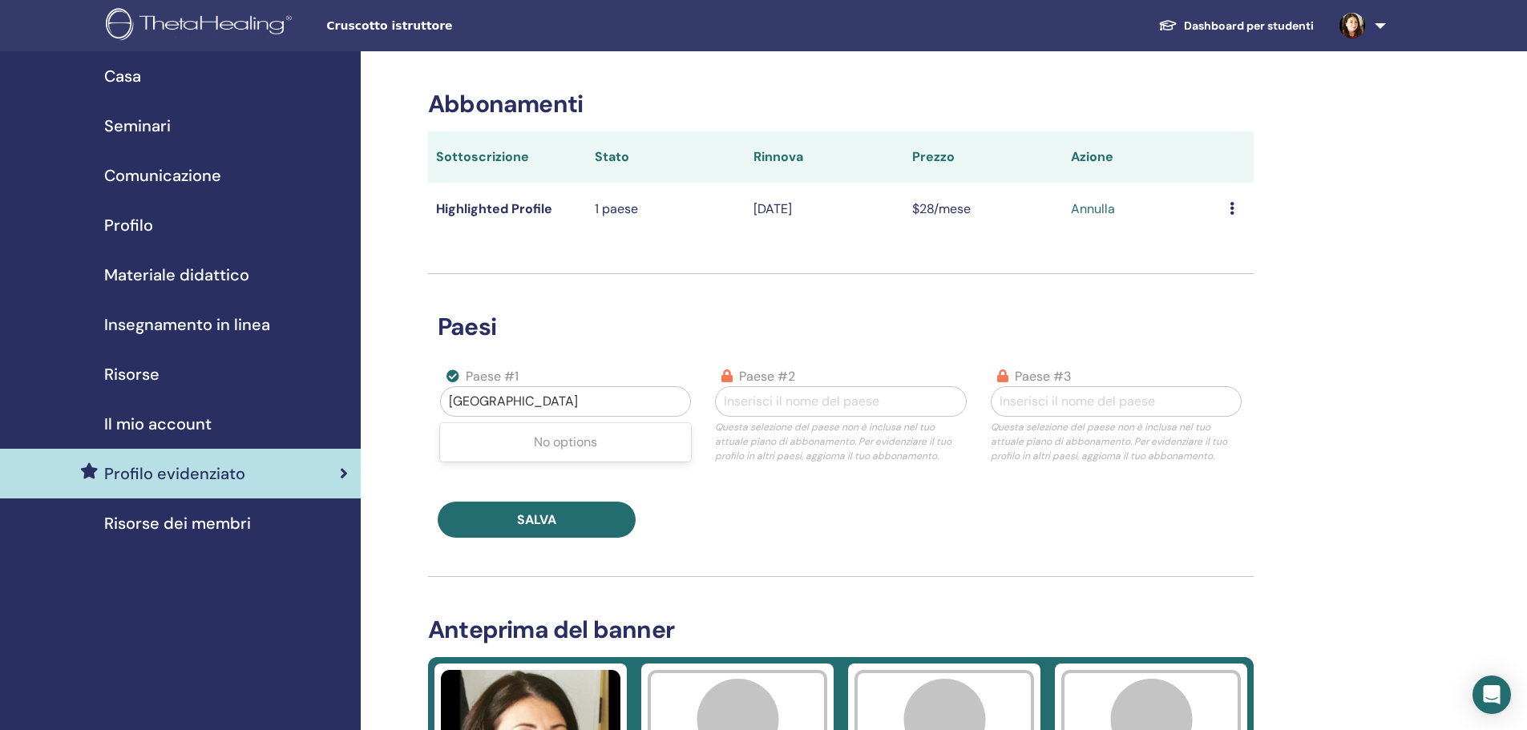
click at [515, 390] on div at bounding box center [565, 401] width 233 height 22
click at [531, 438] on div "No options" at bounding box center [565, 442] width 251 height 32
click at [499, 402] on div at bounding box center [565, 401] width 233 height 22
click at [465, 401] on div at bounding box center [565, 401] width 233 height 22
click at [648, 404] on div at bounding box center [565, 401] width 233 height 22
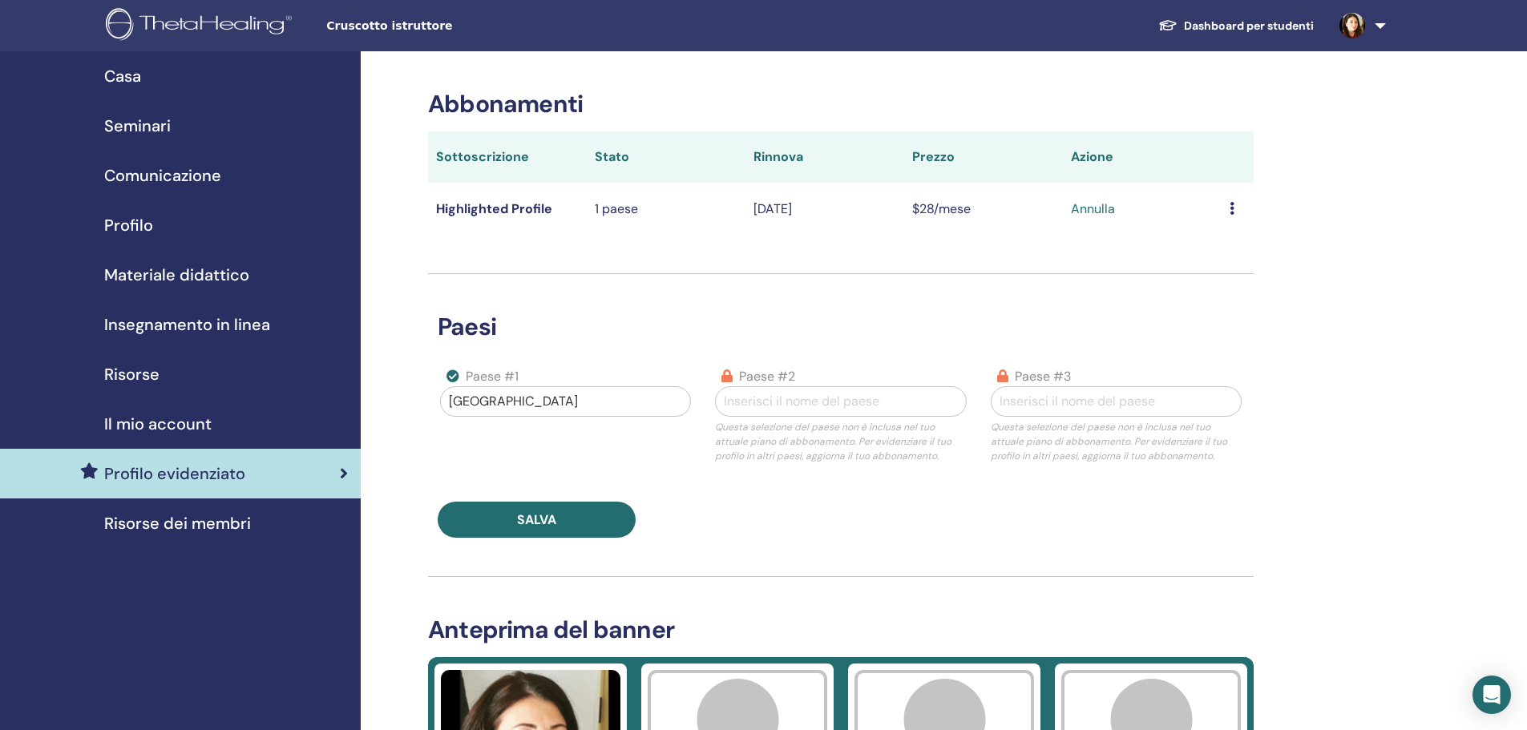
click at [1090, 210] on link "Annulla" at bounding box center [1093, 209] width 44 height 19
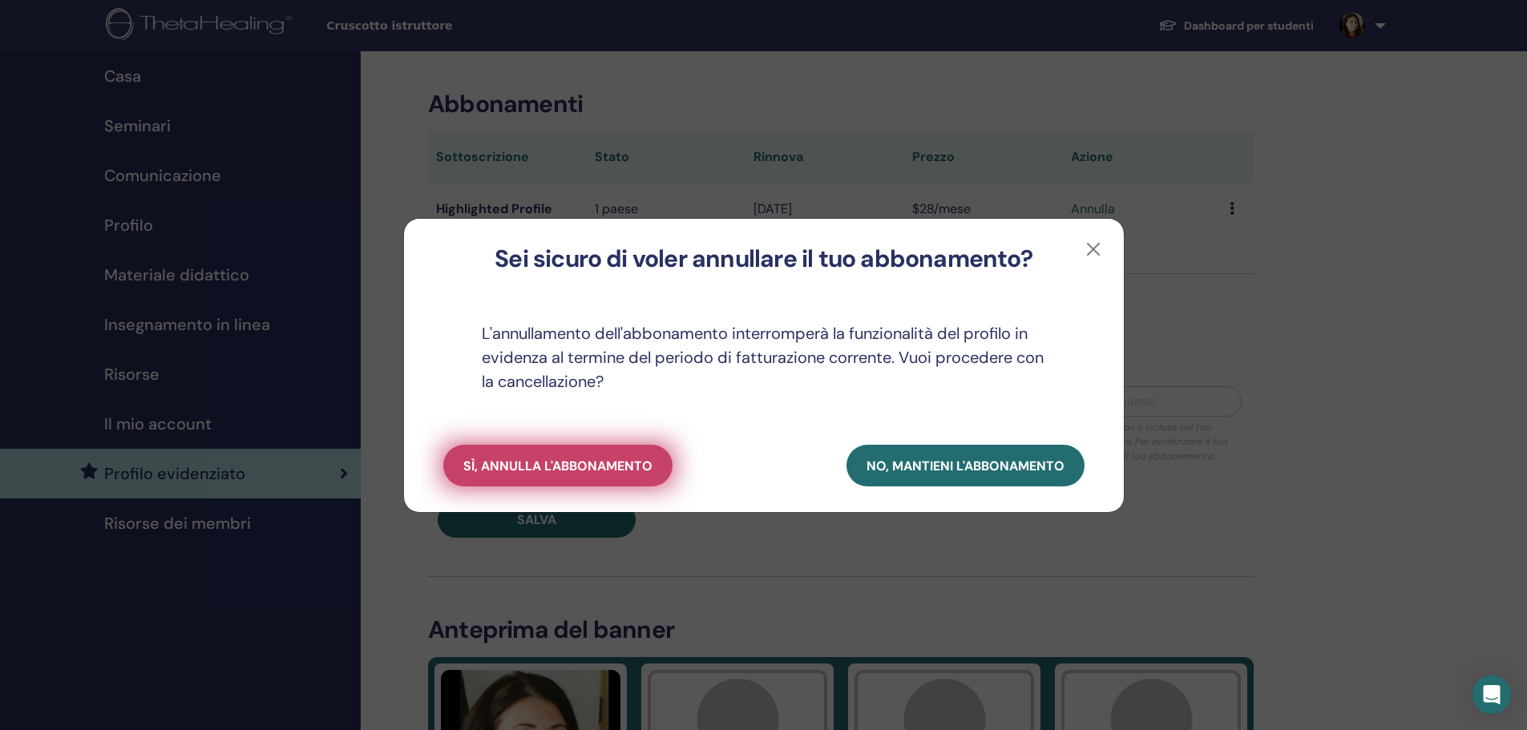
click at [556, 471] on span "sì, annulla l'abbonamento" at bounding box center [557, 466] width 189 height 17
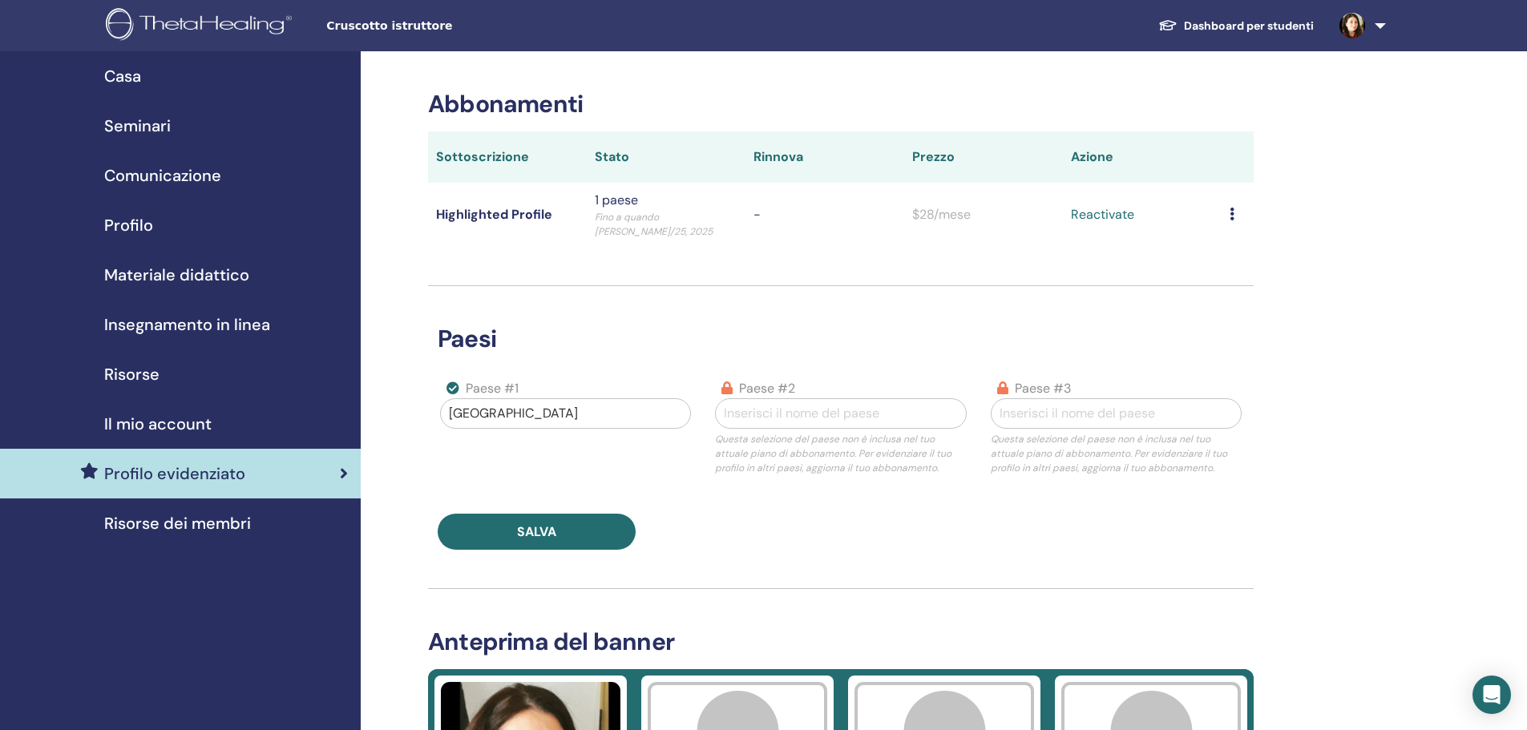
click at [150, 227] on span "Profilo" at bounding box center [128, 225] width 49 height 24
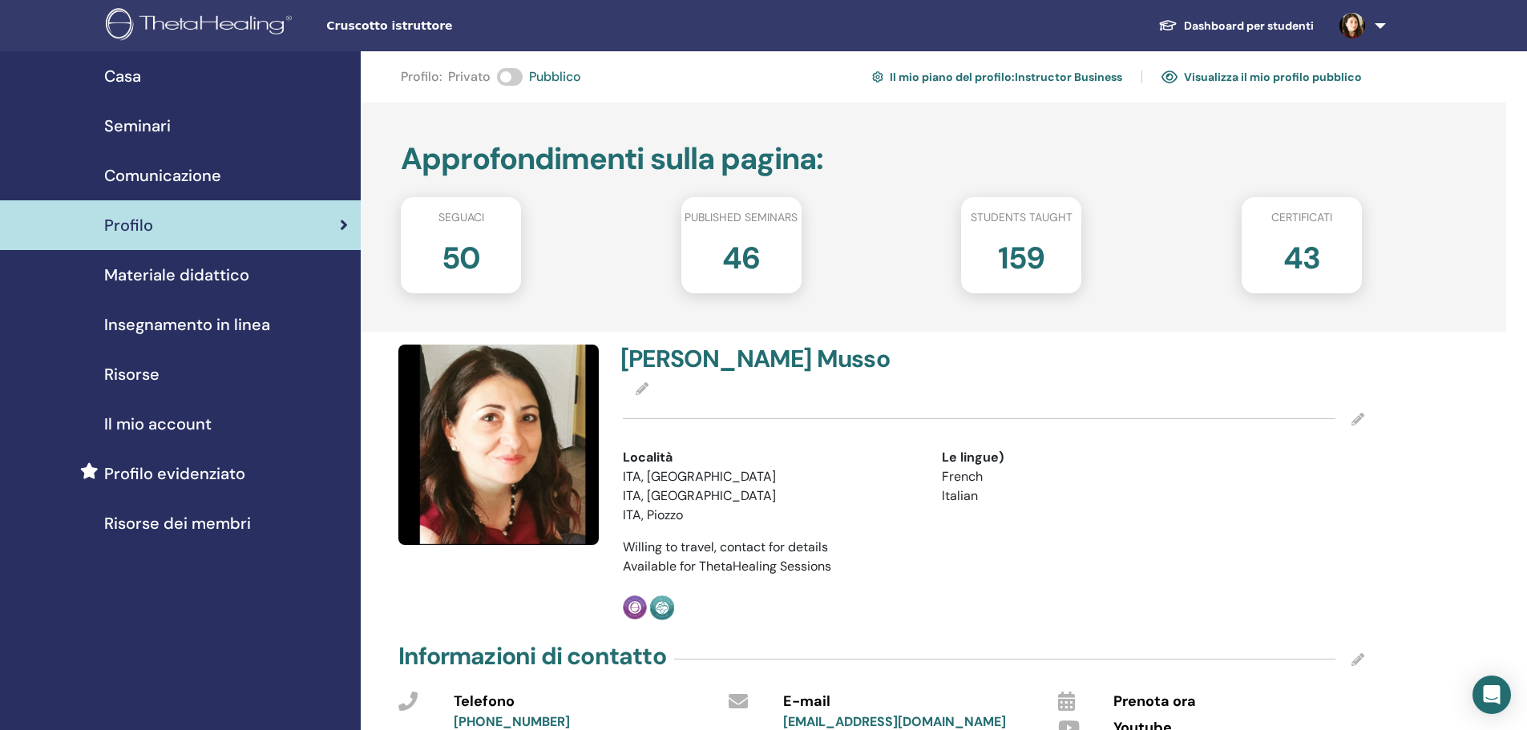
click at [451, 261] on h2 "50" at bounding box center [461, 254] width 39 height 45
click at [219, 273] on span "Materiale didattico" at bounding box center [176, 275] width 145 height 24
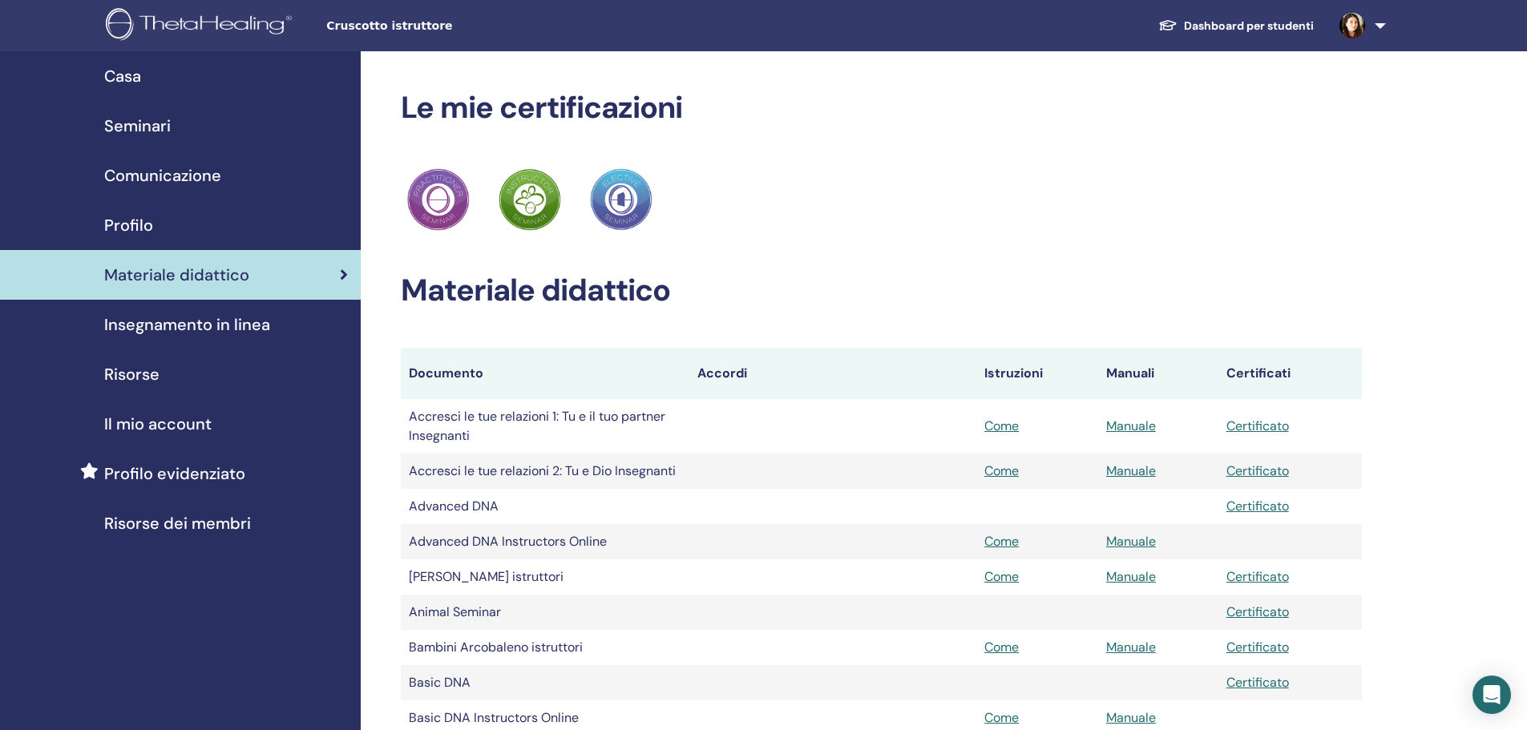
click at [219, 273] on span "Materiale didattico" at bounding box center [176, 275] width 145 height 24
click at [172, 420] on span "Il mio account" at bounding box center [157, 424] width 107 height 24
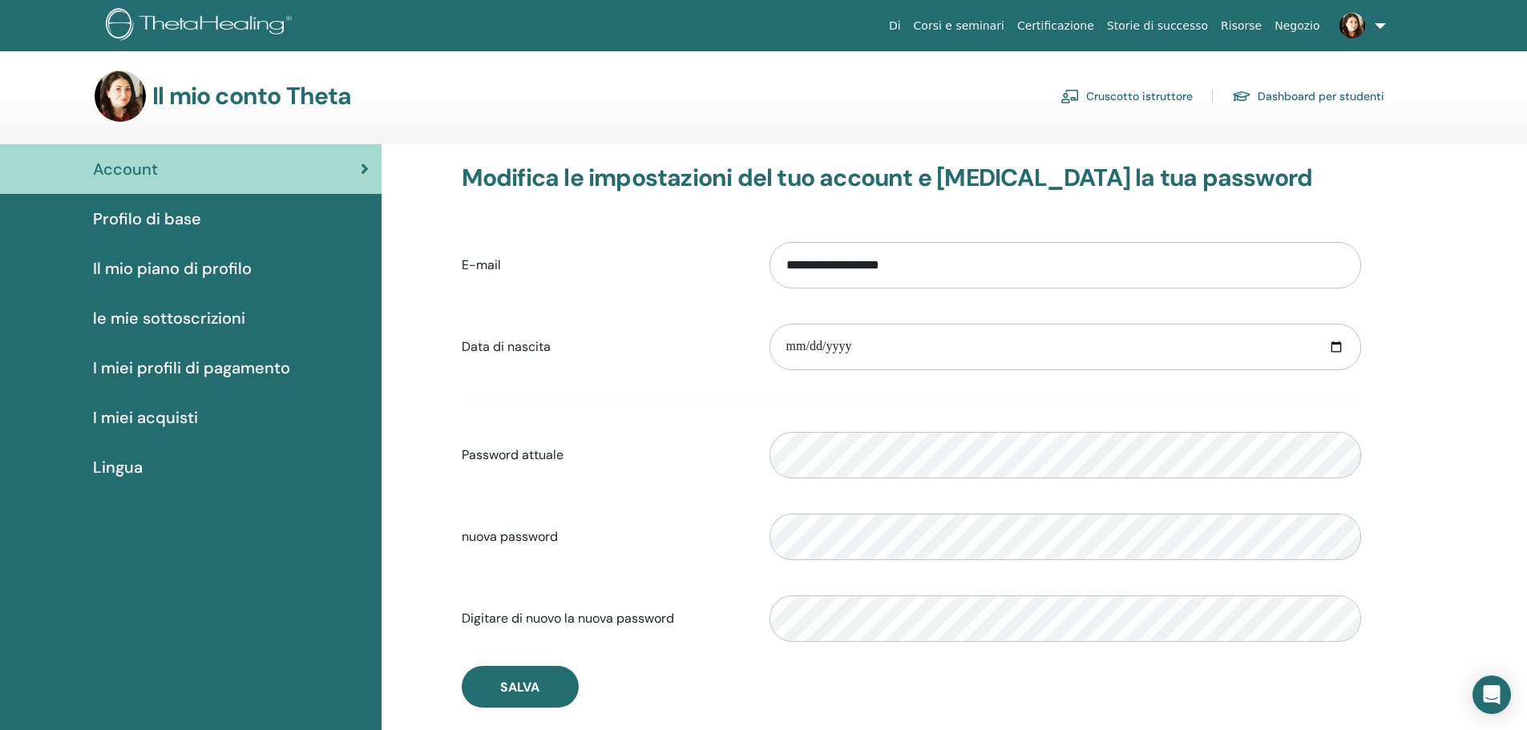
click at [192, 312] on span "le mie sottoscrizioni" at bounding box center [169, 318] width 152 height 24
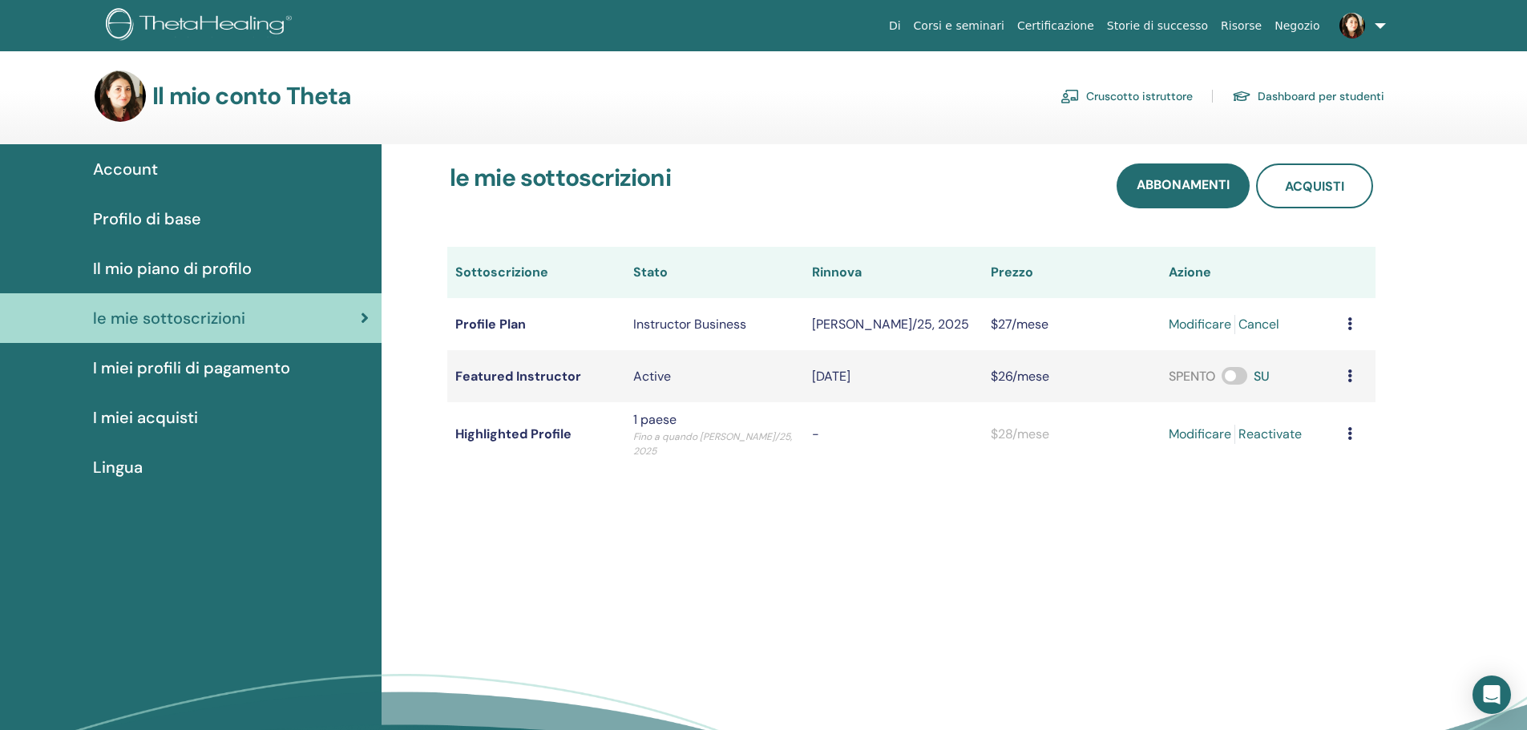
click at [1242, 380] on span at bounding box center [1235, 376] width 26 height 18
click at [1234, 370] on span at bounding box center [1235, 376] width 26 height 18
click at [124, 162] on span "Account" at bounding box center [125, 169] width 65 height 24
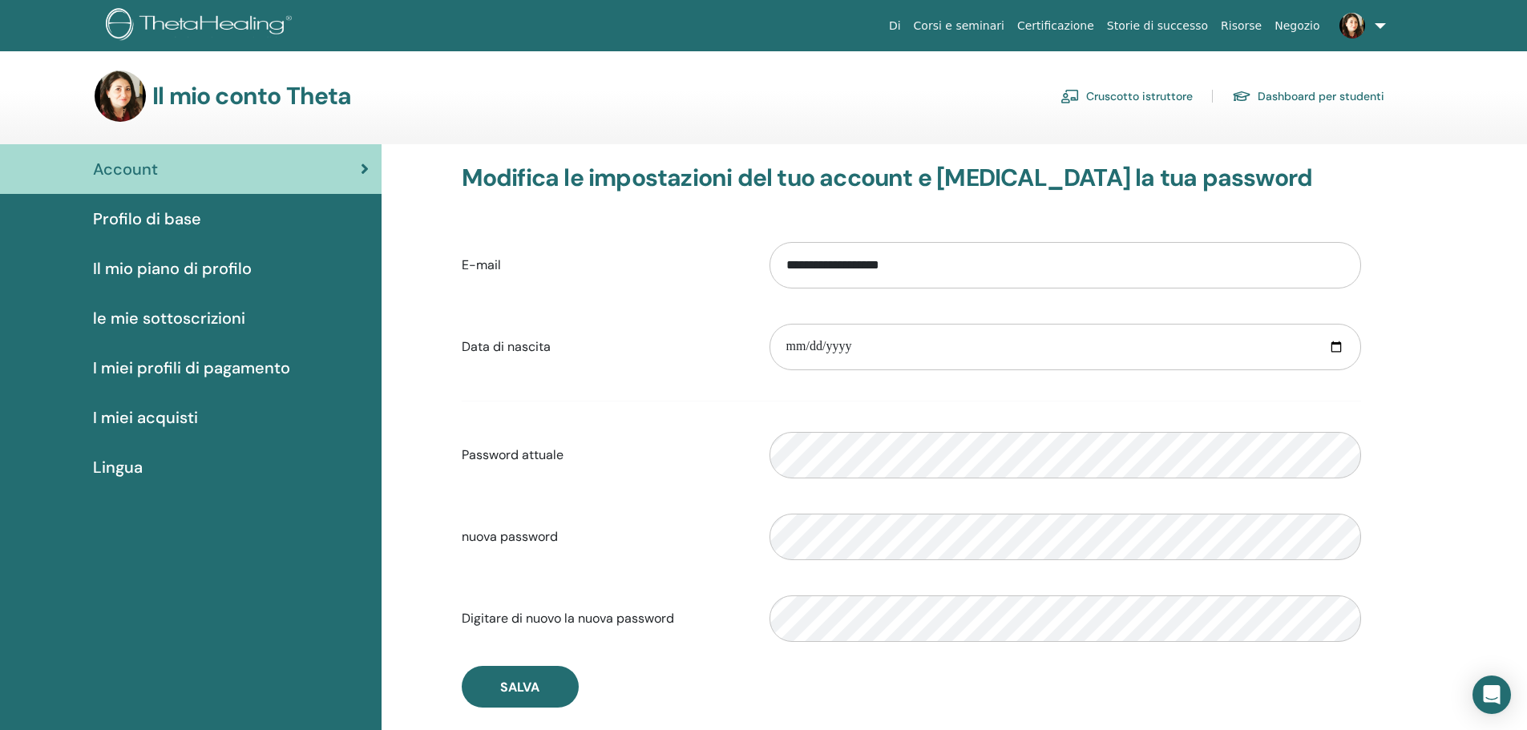
click at [139, 220] on span "Profilo di base" at bounding box center [147, 219] width 108 height 24
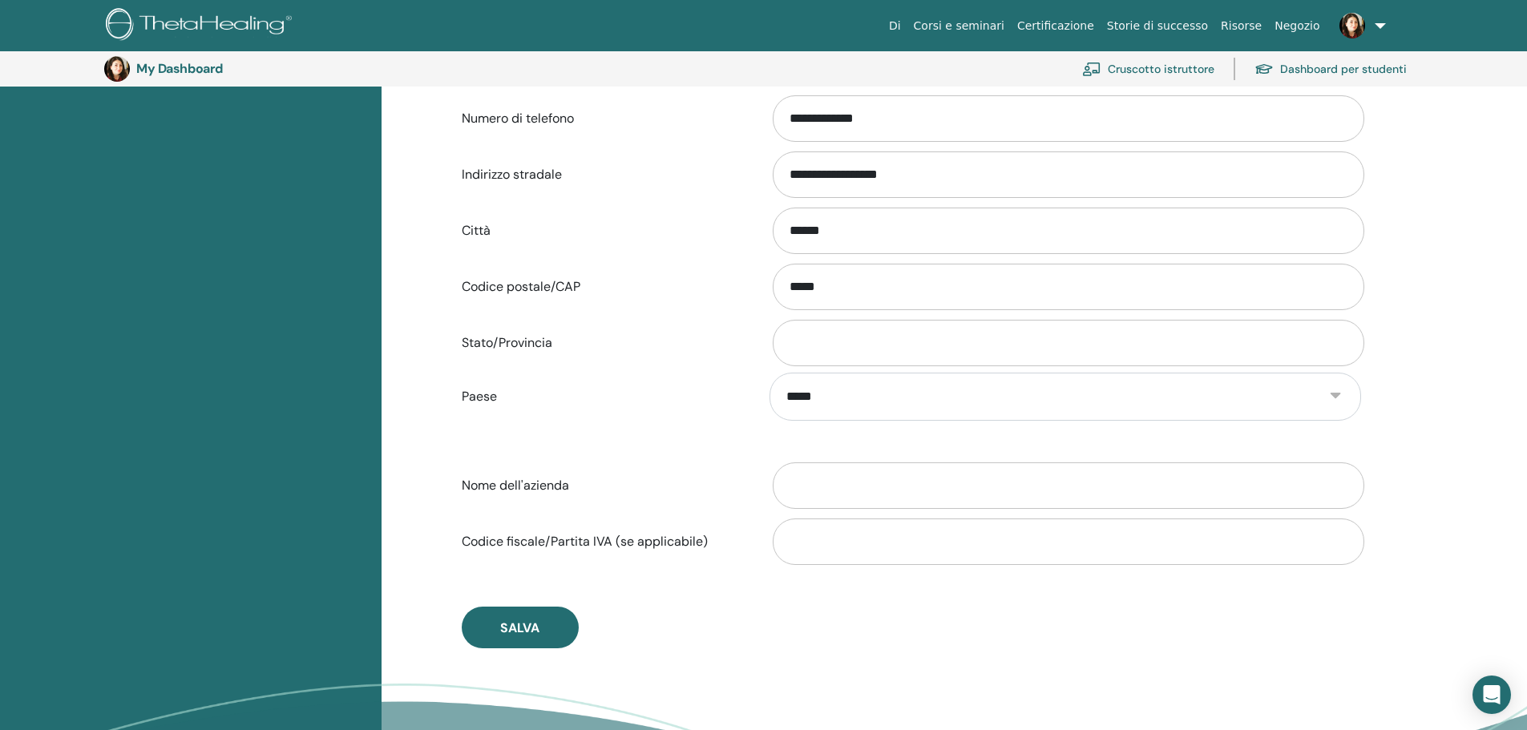
scroll to position [537, 0]
